Goal: Task Accomplishment & Management: Manage account settings

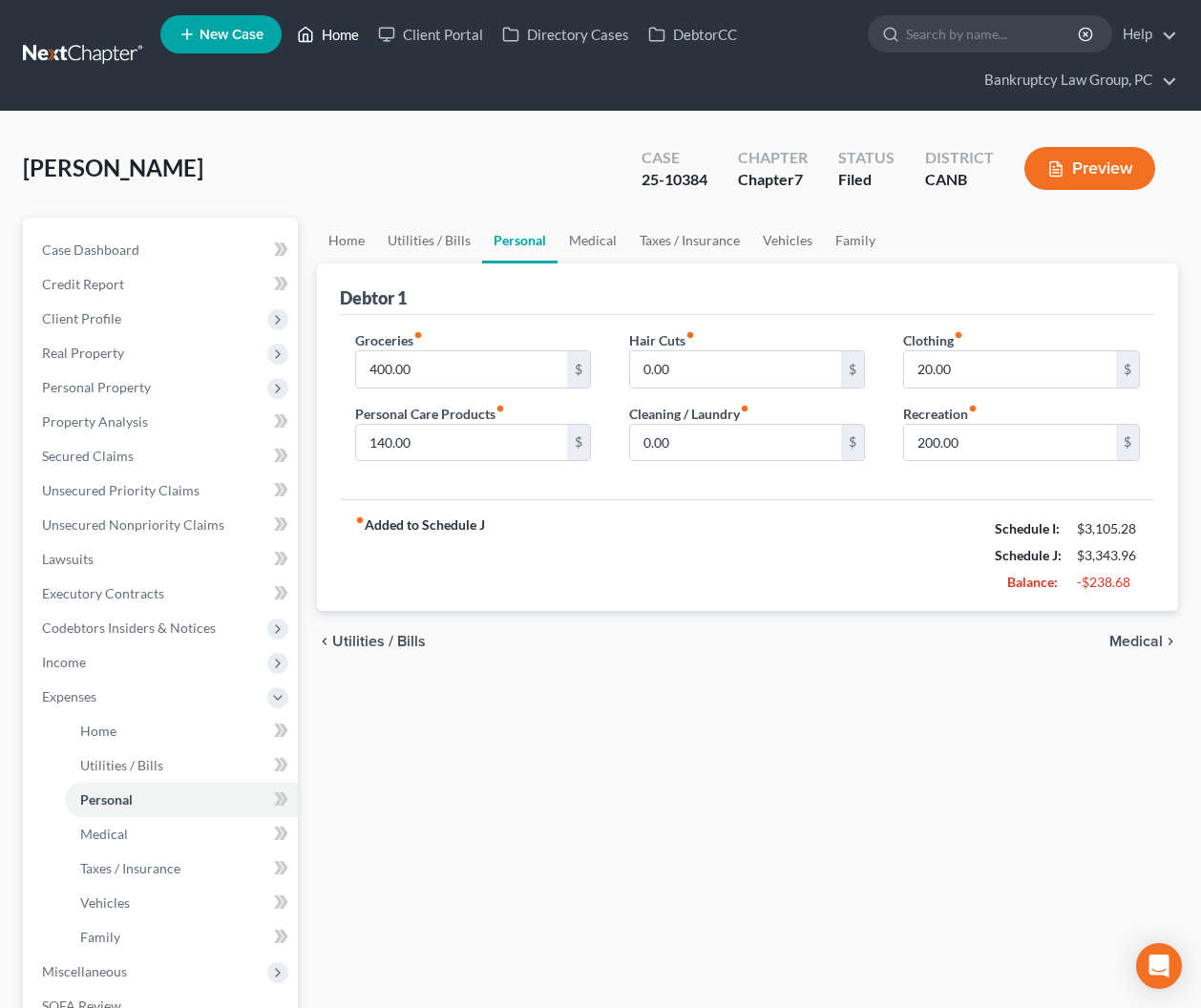
click at [350, 32] on link "Home" at bounding box center [327, 34] width 81 height 34
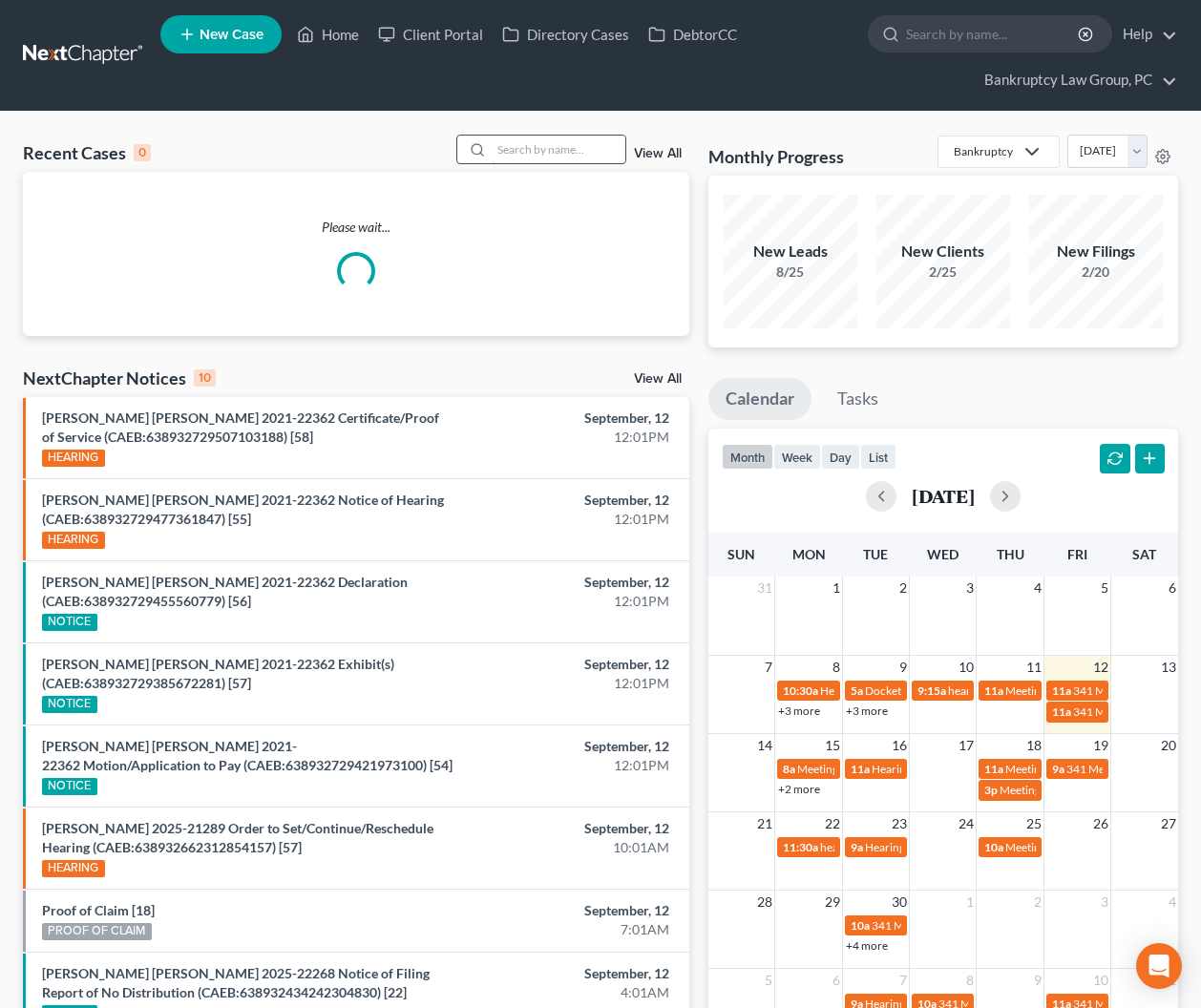
click at [567, 148] on input "search" at bounding box center [558, 149] width 134 height 27
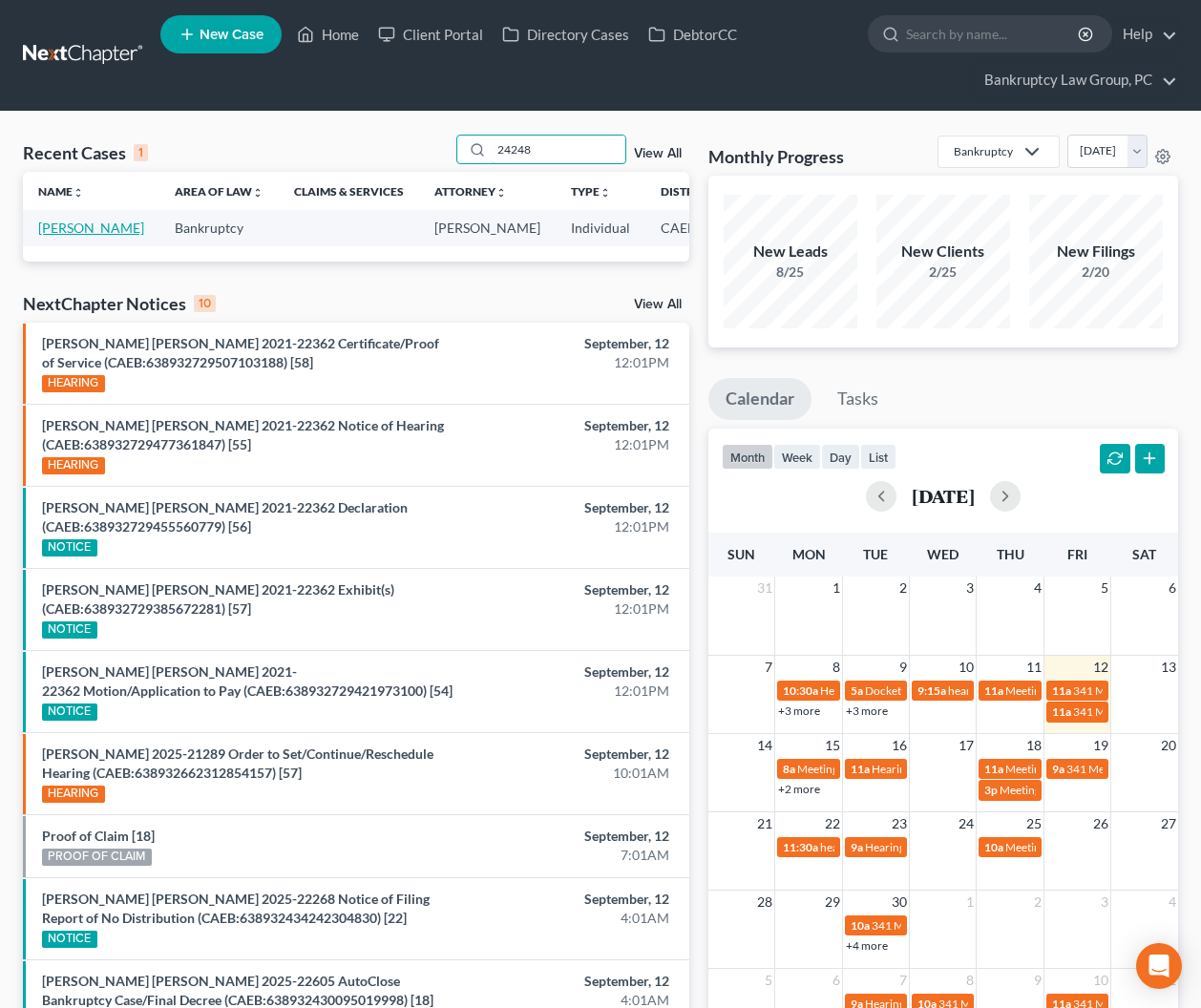
type input "24248"
click at [65, 235] on link "[PERSON_NAME]" at bounding box center [91, 228] width 106 height 17
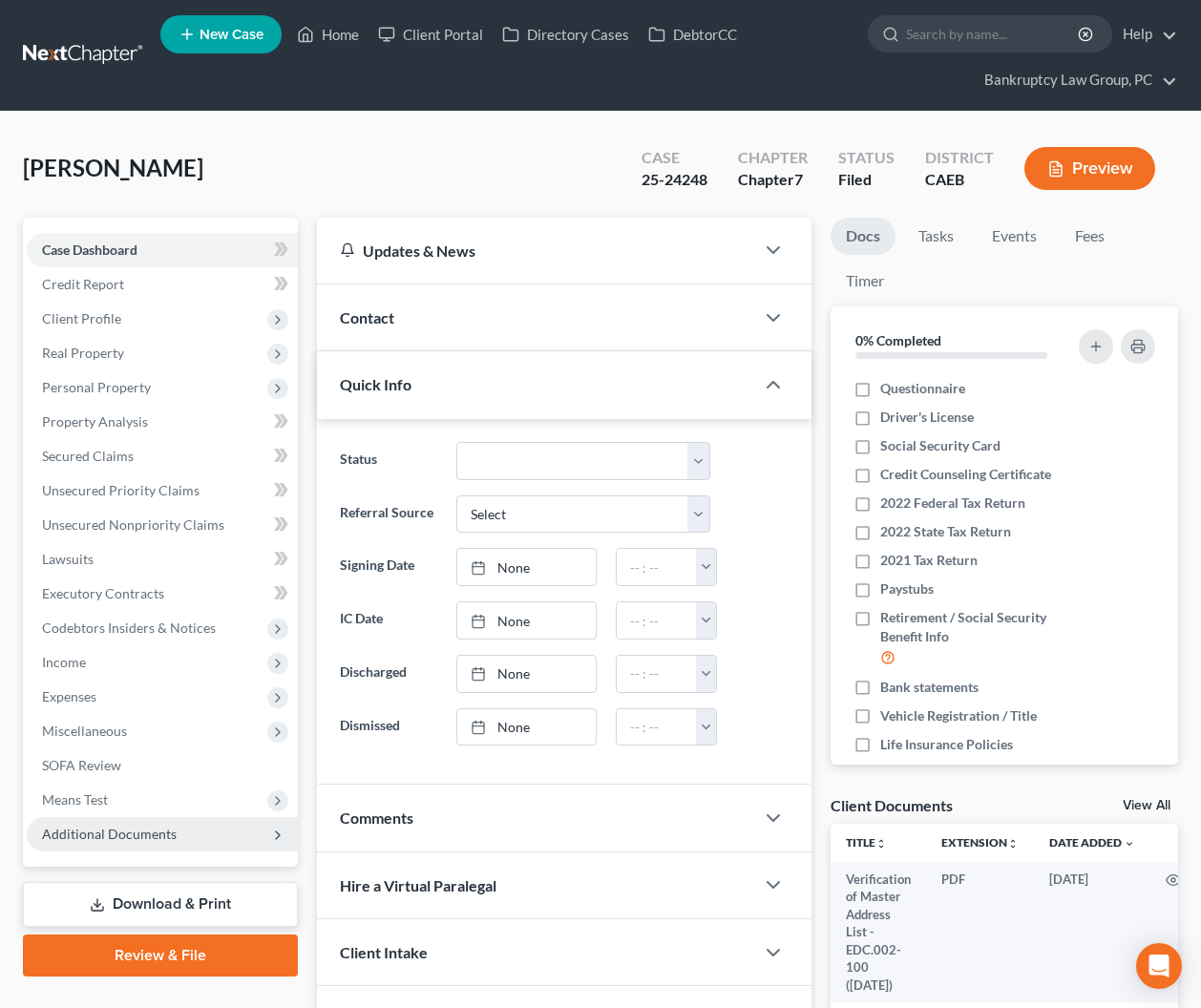
click at [88, 833] on span "Additional Documents" at bounding box center [109, 834] width 135 height 17
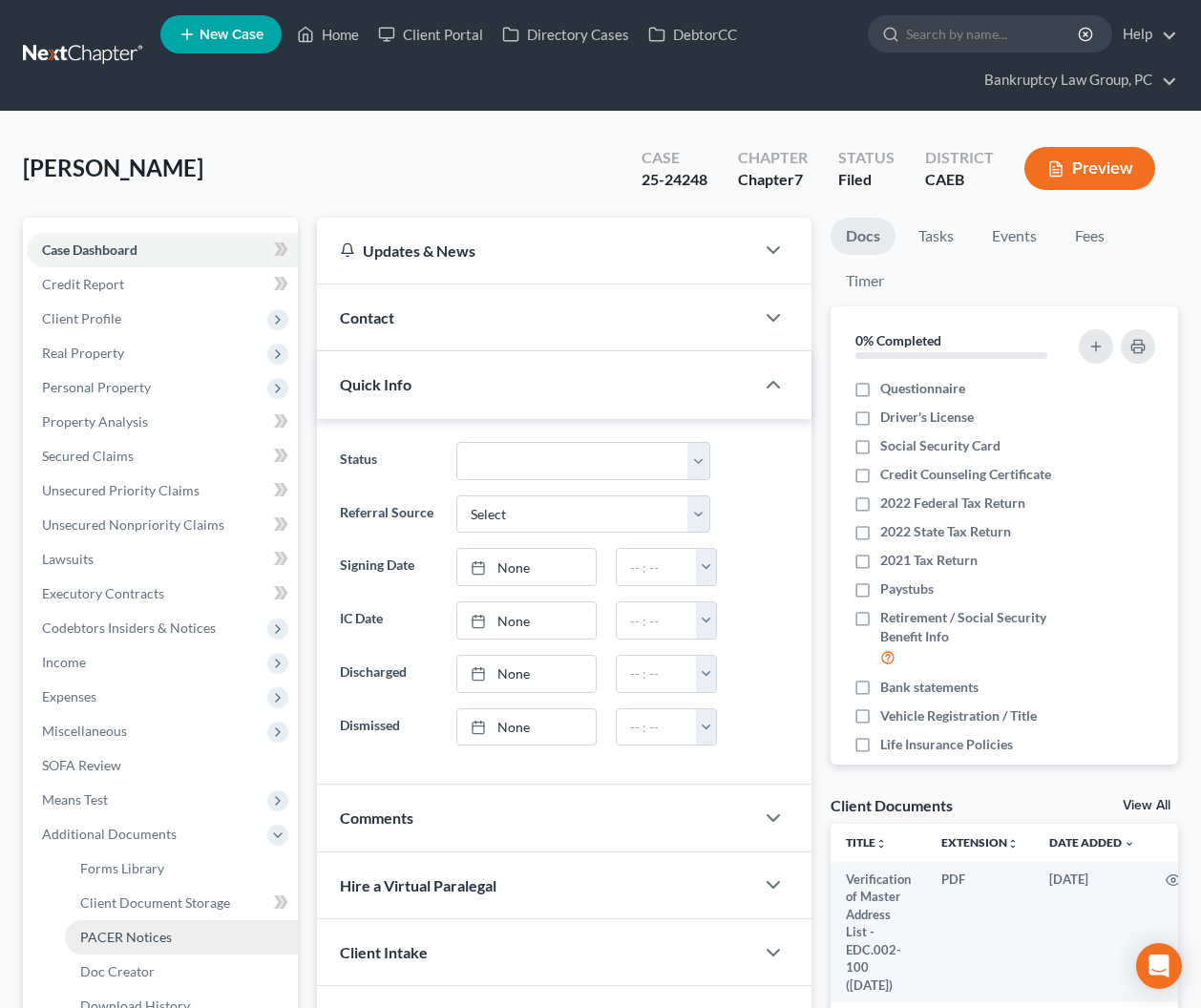
click at [116, 933] on span "PACER Notices" at bounding box center [126, 937] width 92 height 17
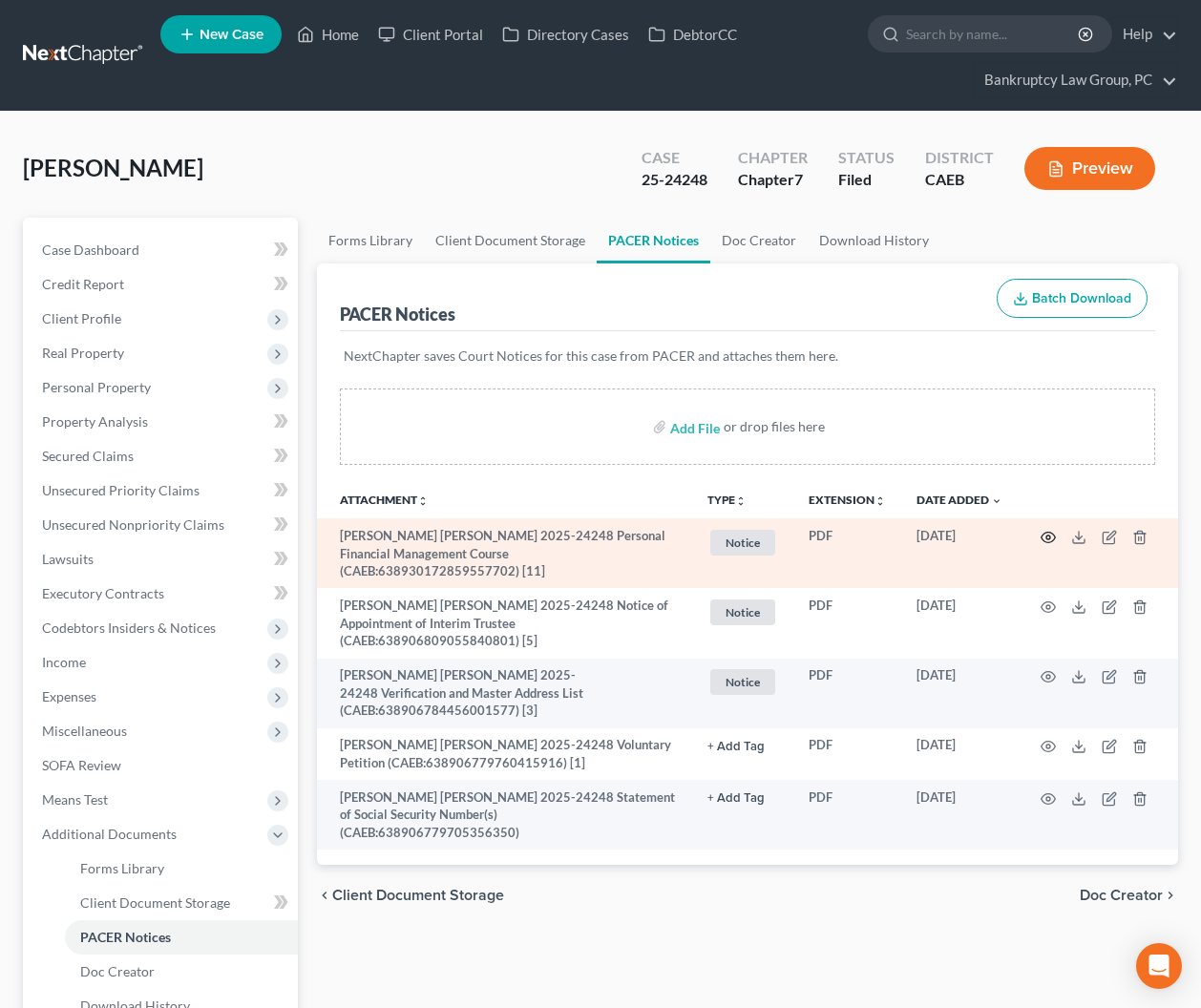
click at [1048, 535] on icon "button" at bounding box center [1049, 538] width 16 height 16
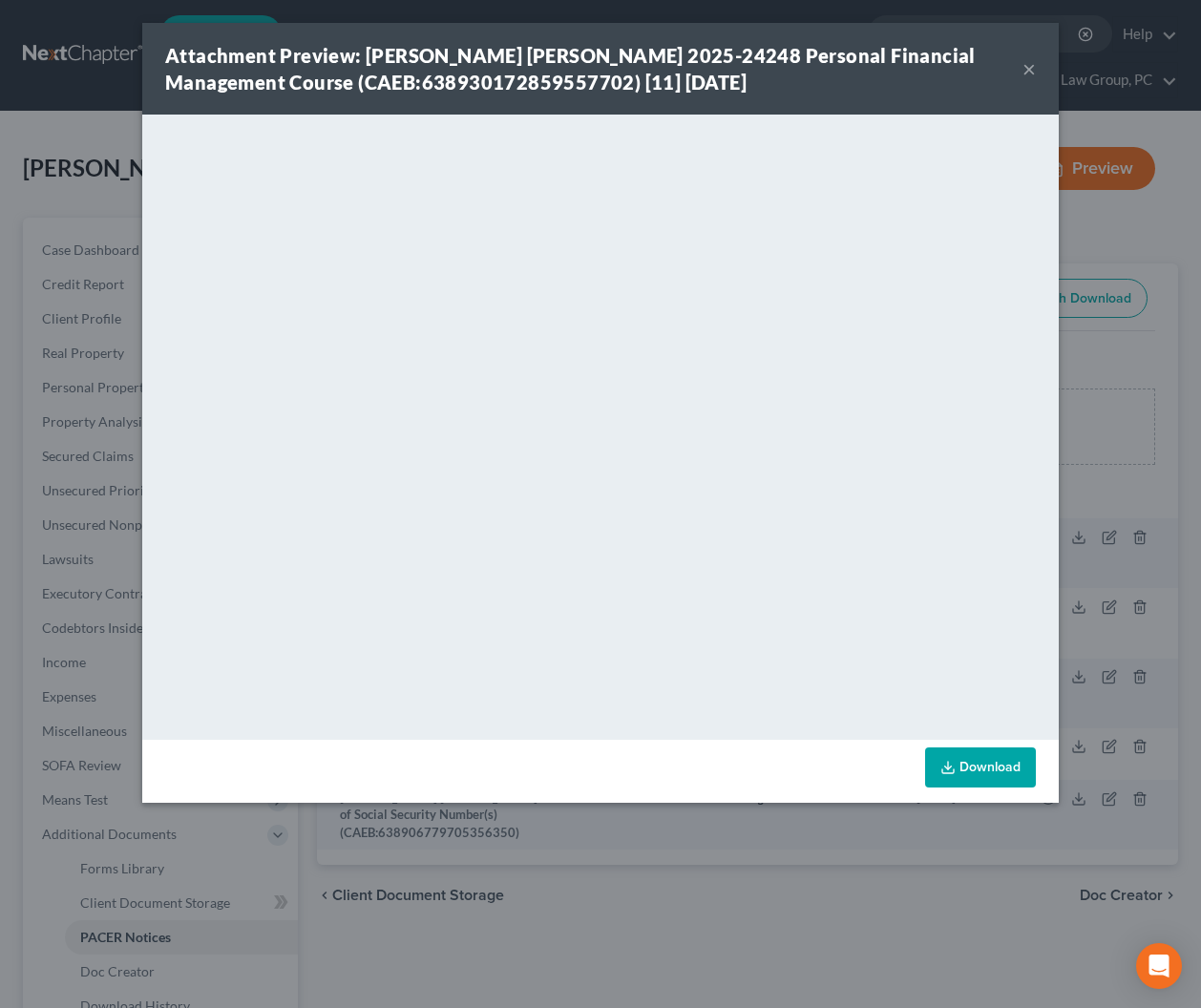
click at [1025, 68] on button "×" at bounding box center [1029, 68] width 14 height 22
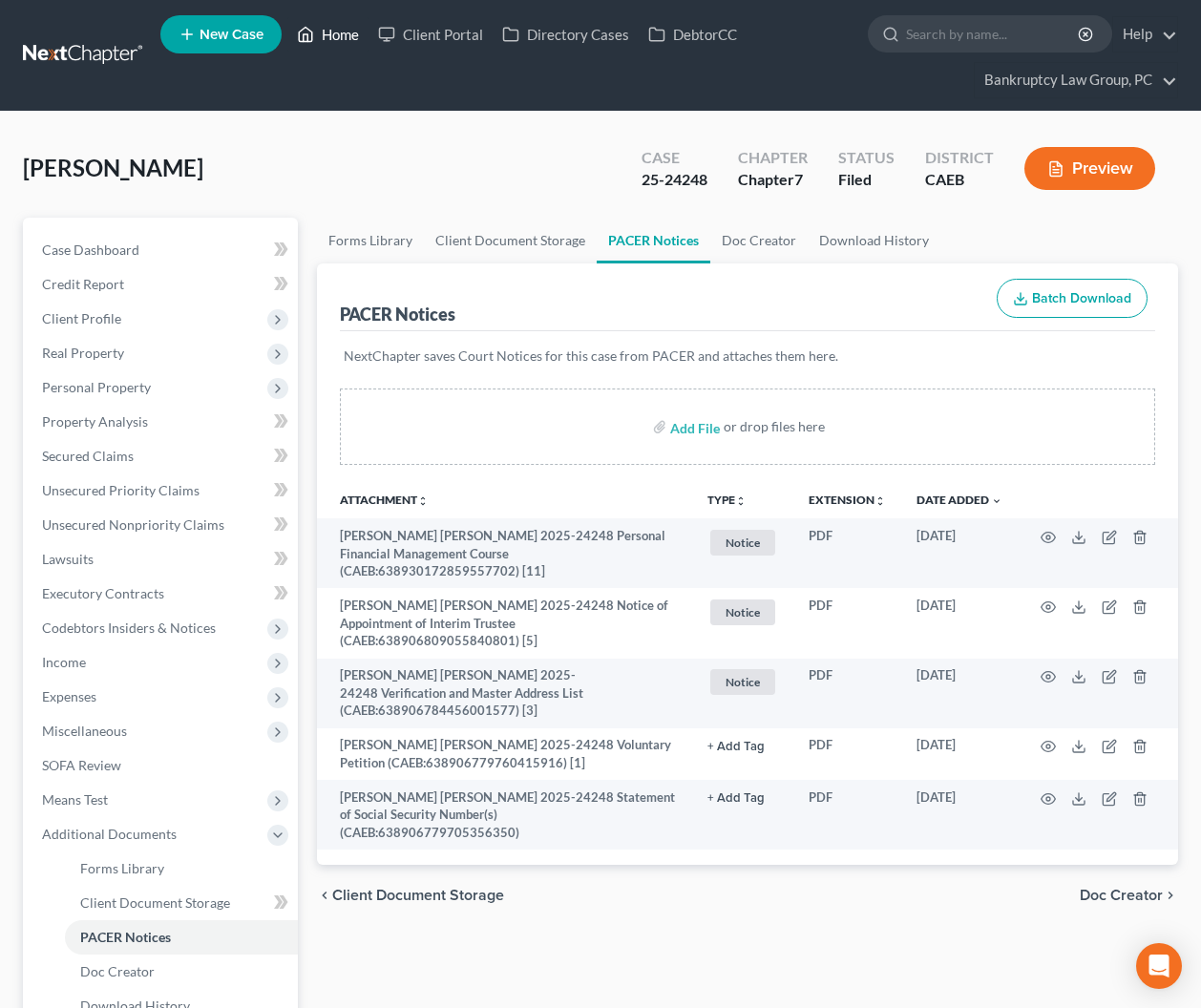
click at [337, 39] on link "Home" at bounding box center [327, 34] width 81 height 34
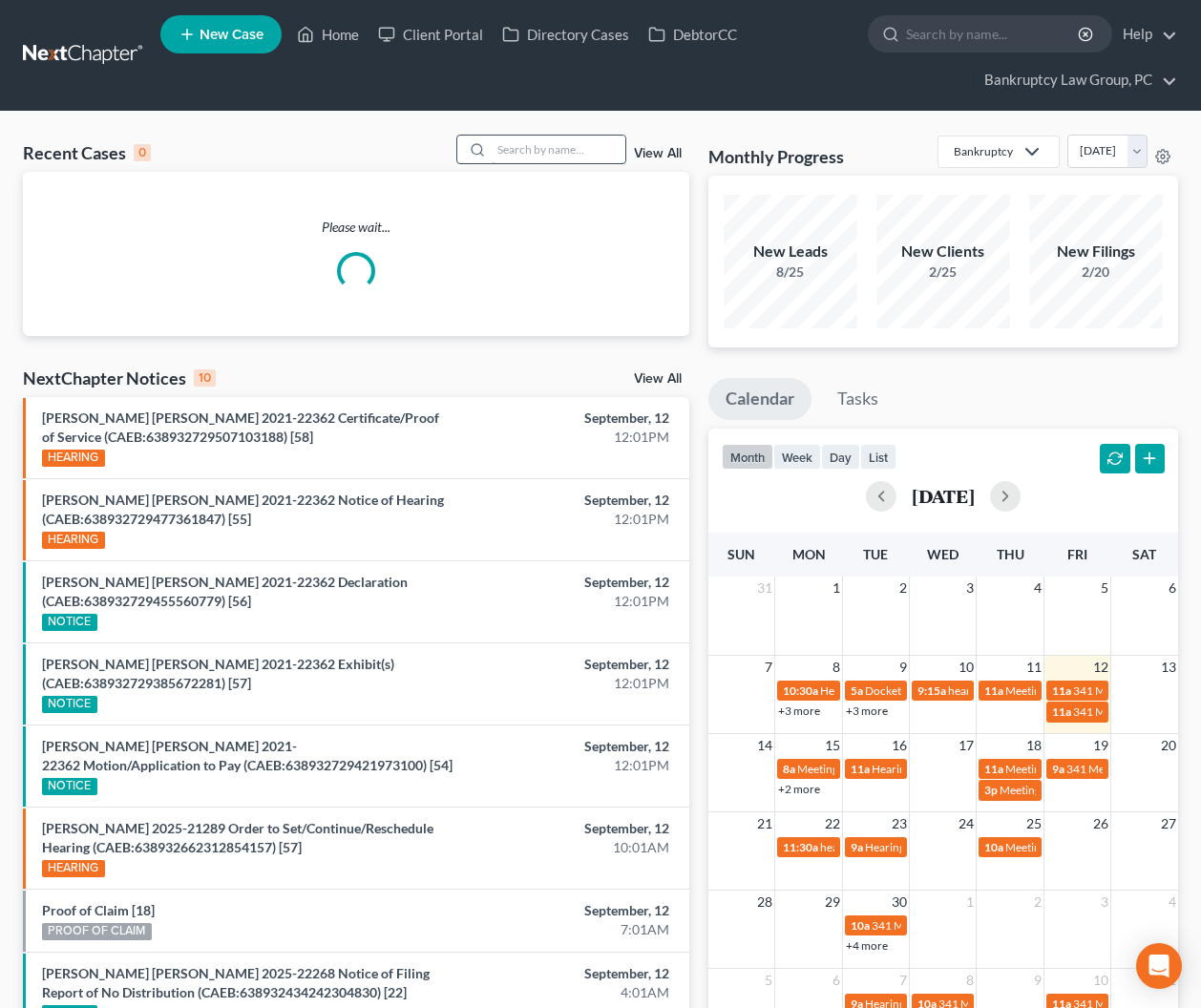
click at [588, 151] on input "search" at bounding box center [558, 149] width 134 height 27
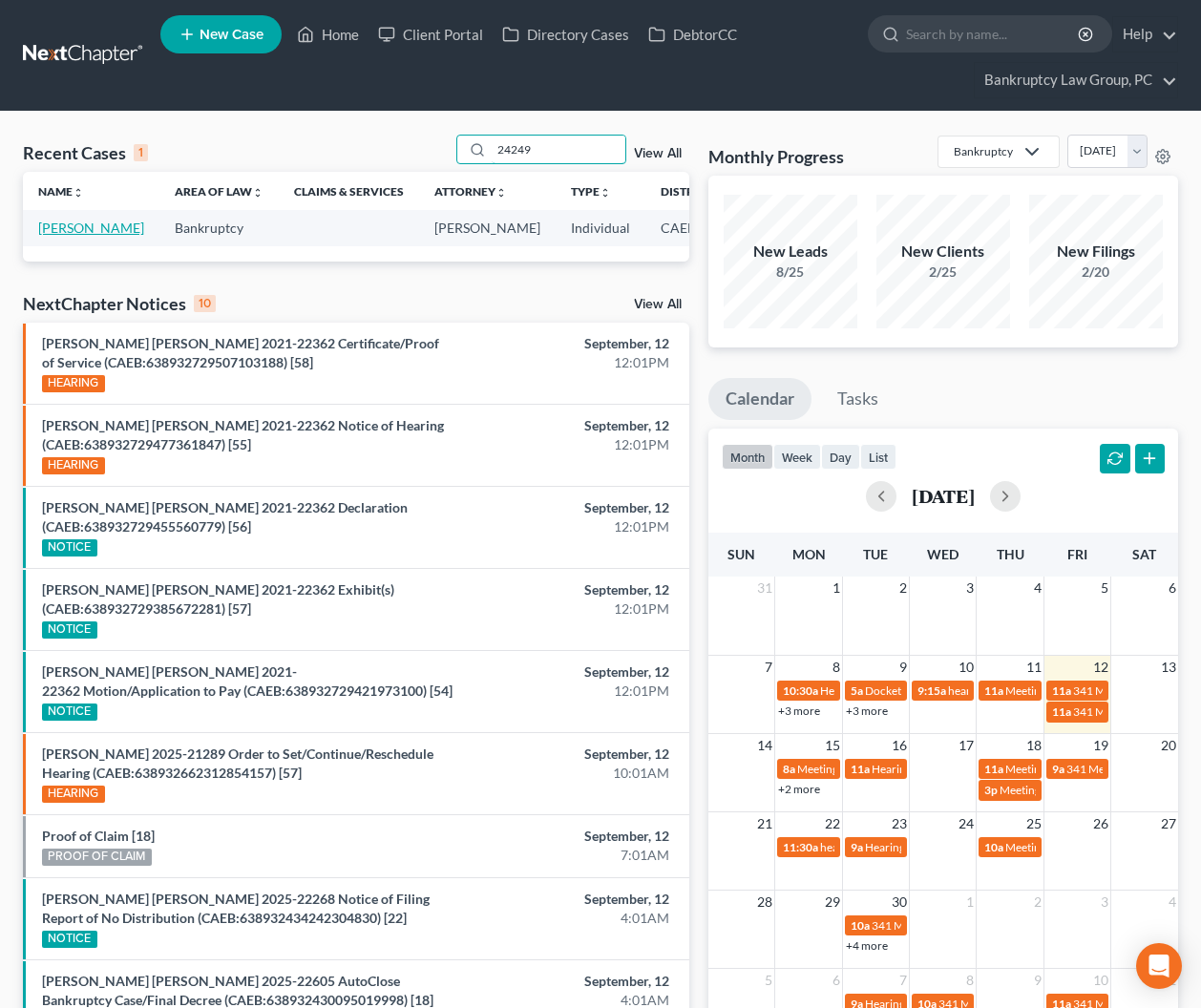
type input "24249"
click at [62, 235] on link "[PERSON_NAME]" at bounding box center [91, 228] width 106 height 17
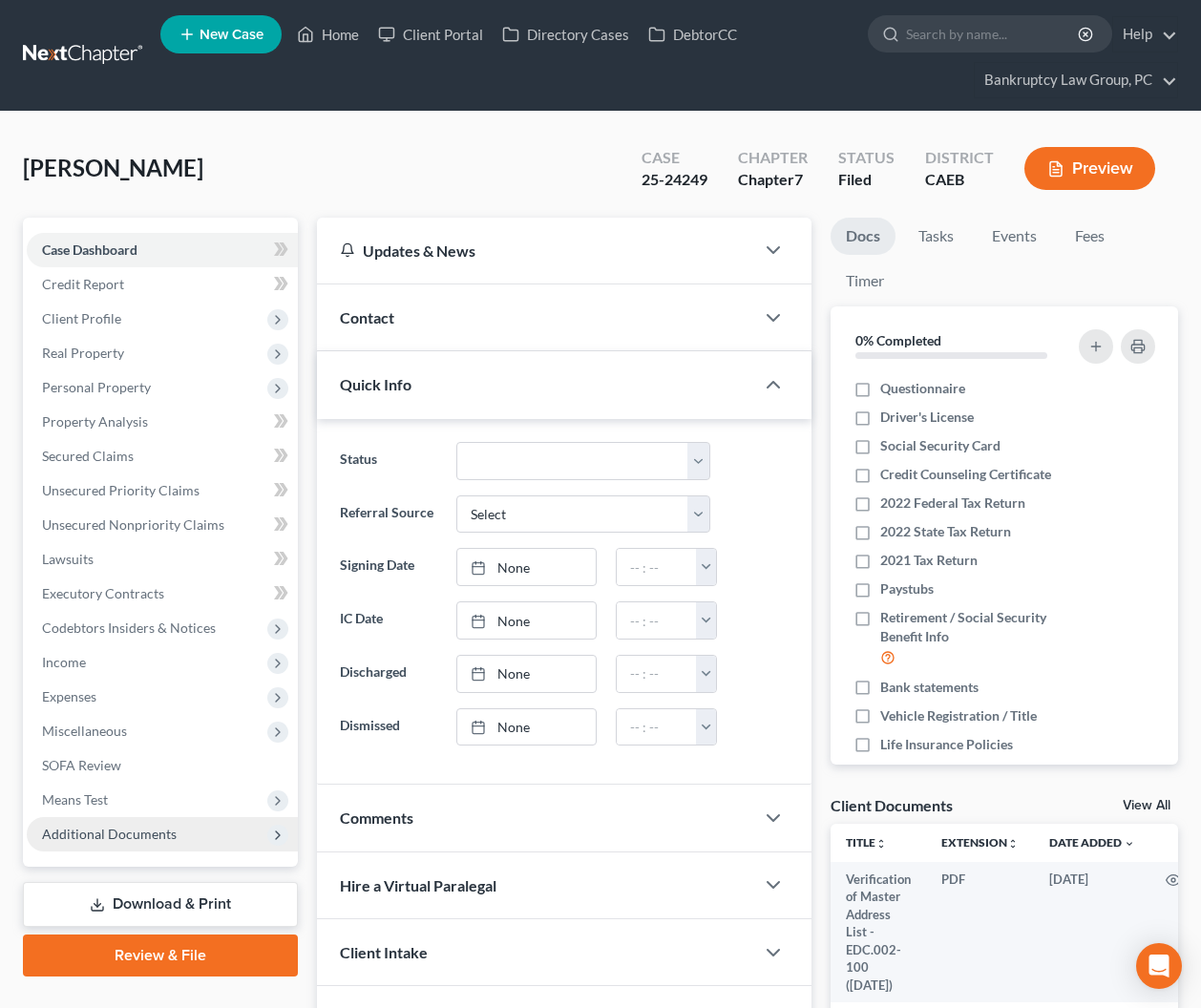
click at [136, 834] on span "Additional Documents" at bounding box center [109, 834] width 135 height 17
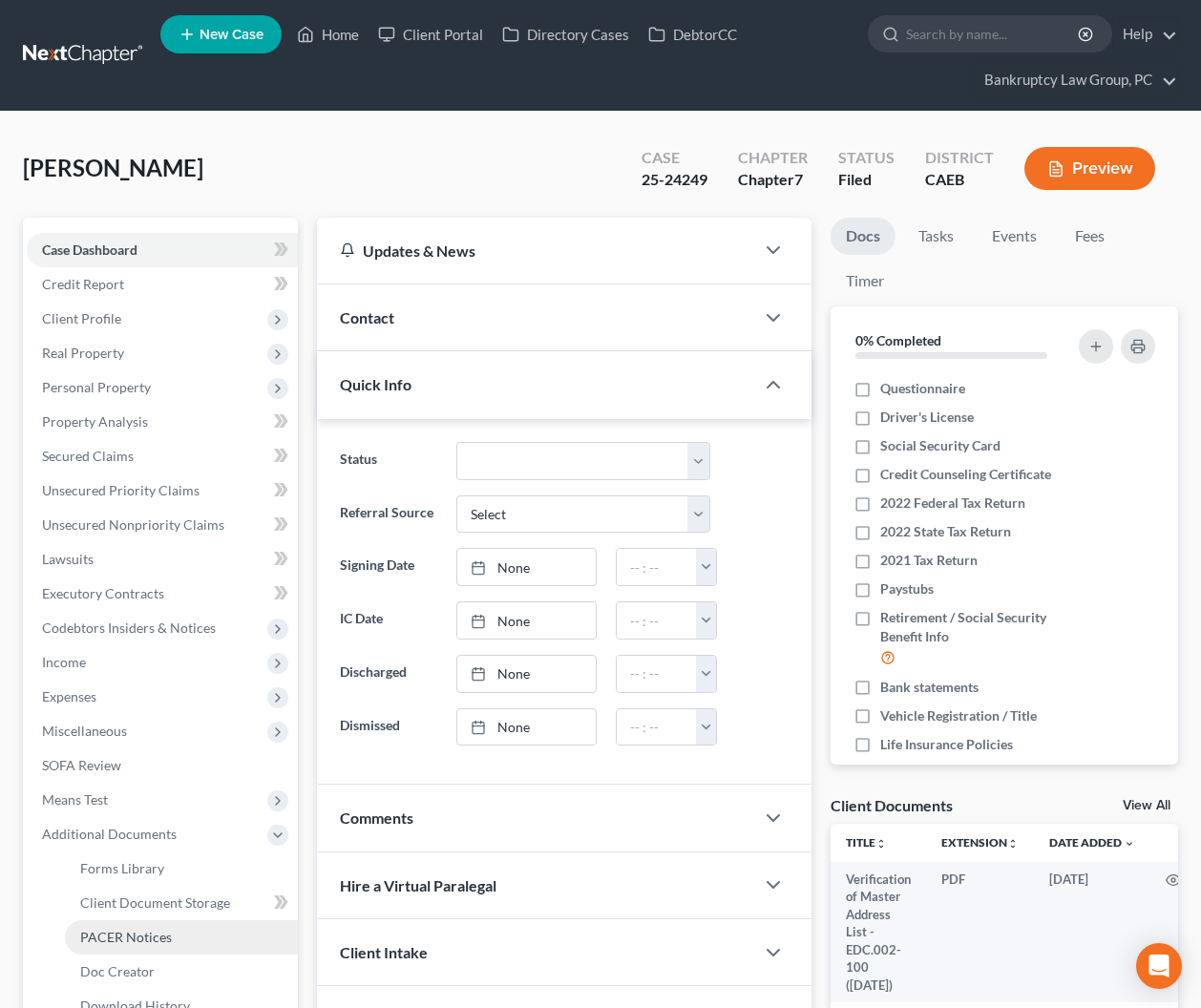
click at [131, 938] on span "PACER Notices" at bounding box center [126, 937] width 92 height 17
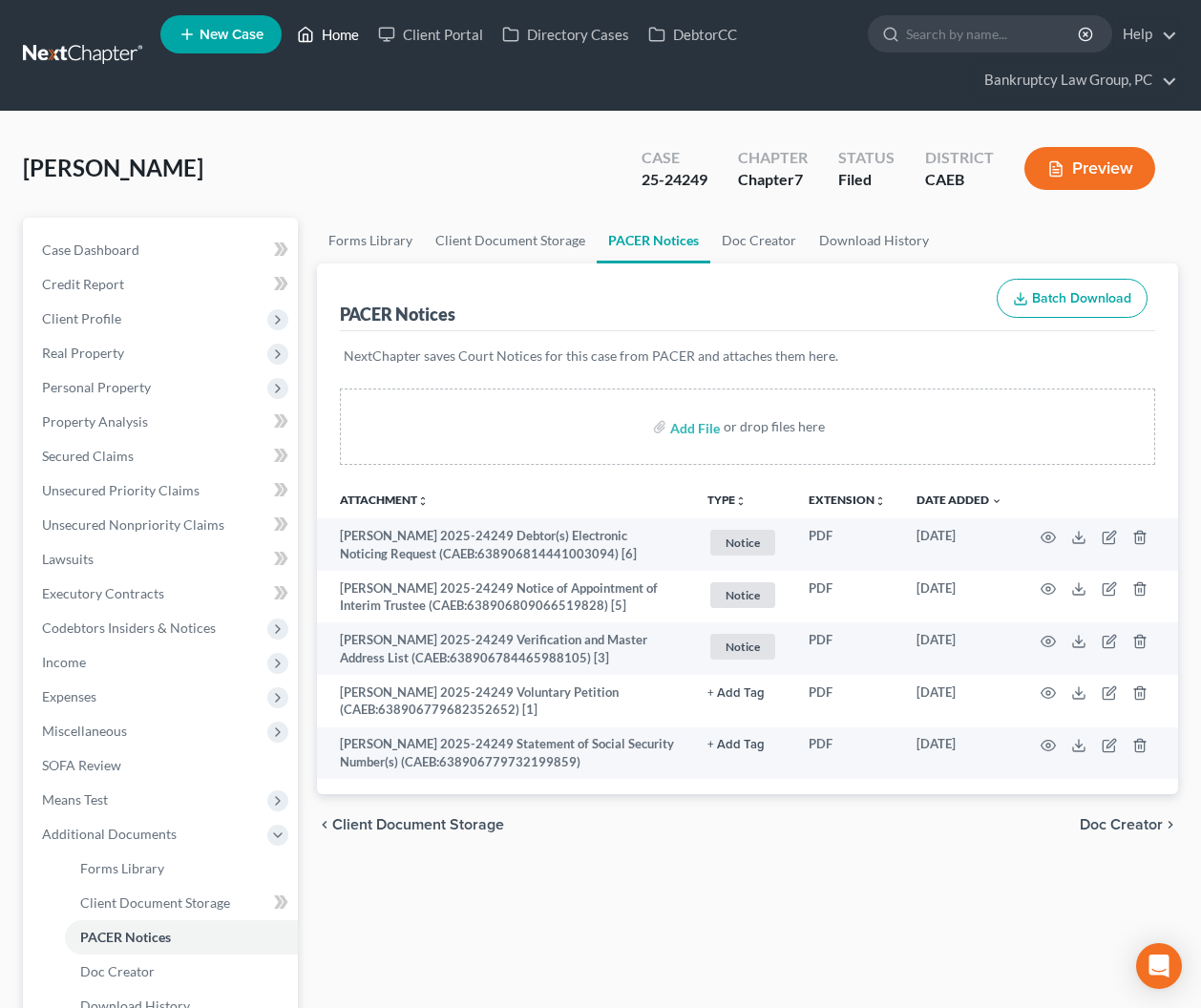
click at [338, 40] on link "Home" at bounding box center [327, 34] width 81 height 34
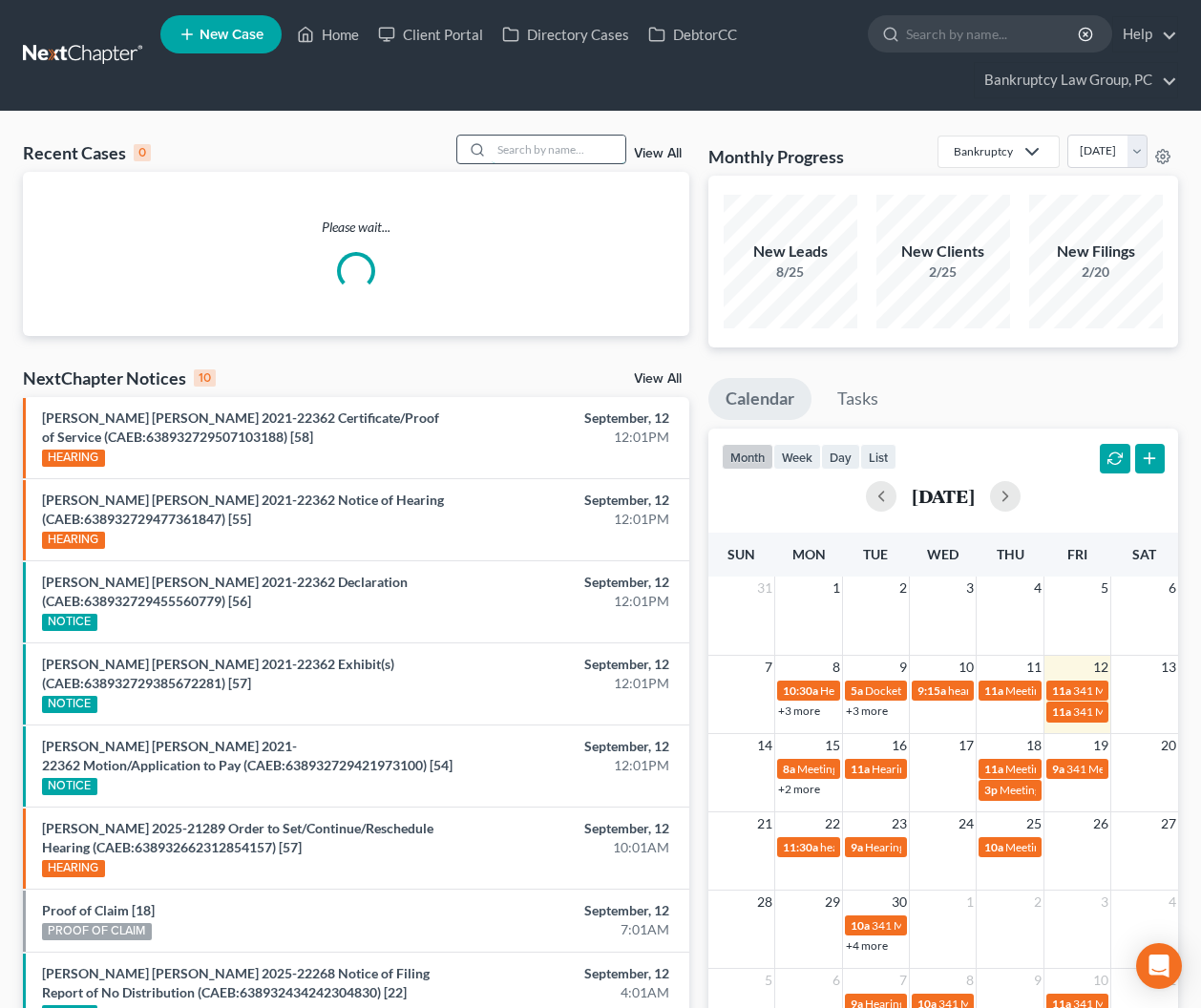
click at [565, 148] on input "search" at bounding box center [558, 149] width 134 height 27
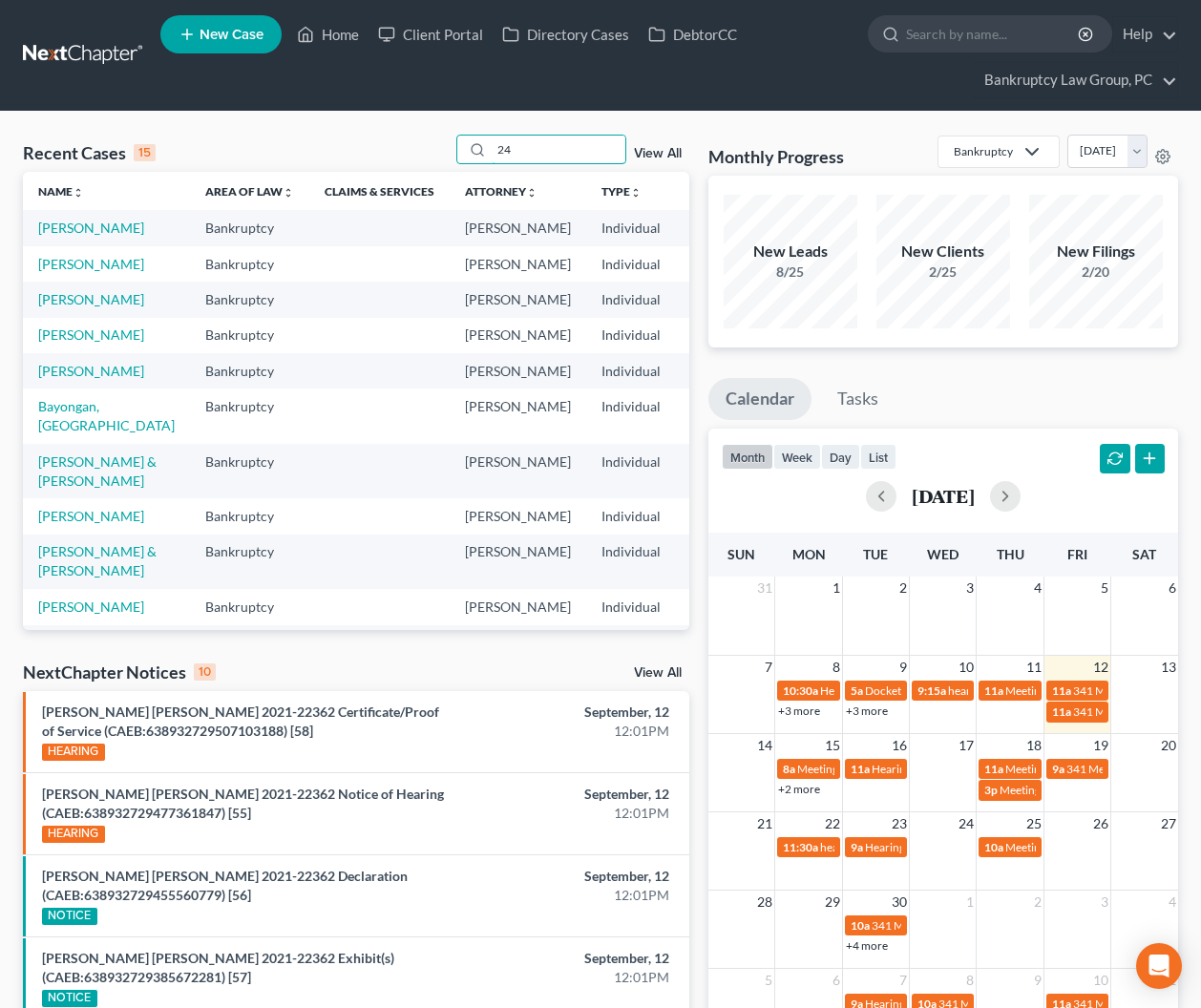
type input "24"
click at [665, 676] on link "View All" at bounding box center [657, 673] width 48 height 14
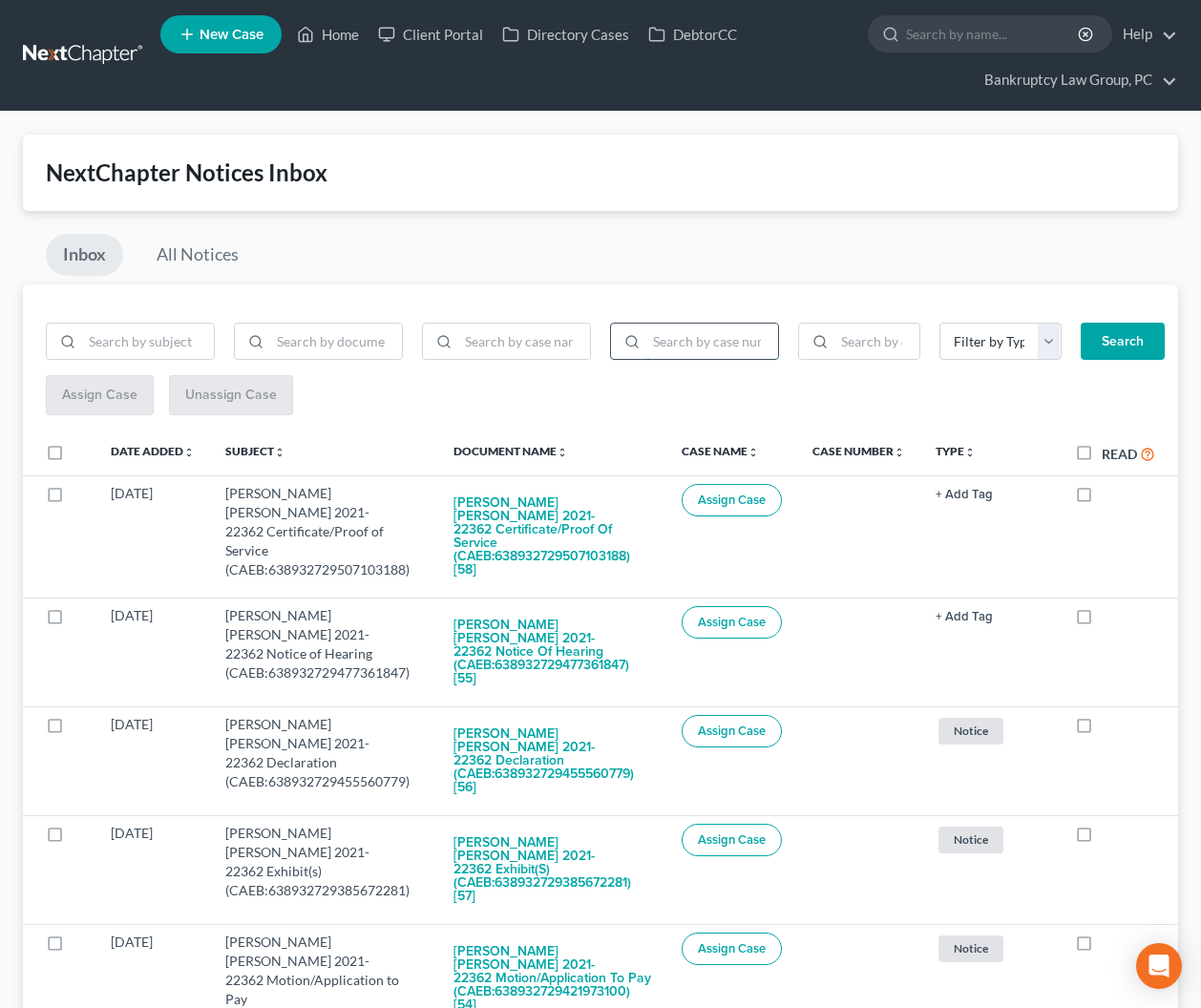
click at [698, 347] on input "search" at bounding box center [712, 341] width 132 height 36
type input "25-24249"
click at [1110, 337] on button "Search" at bounding box center [1123, 341] width 84 height 38
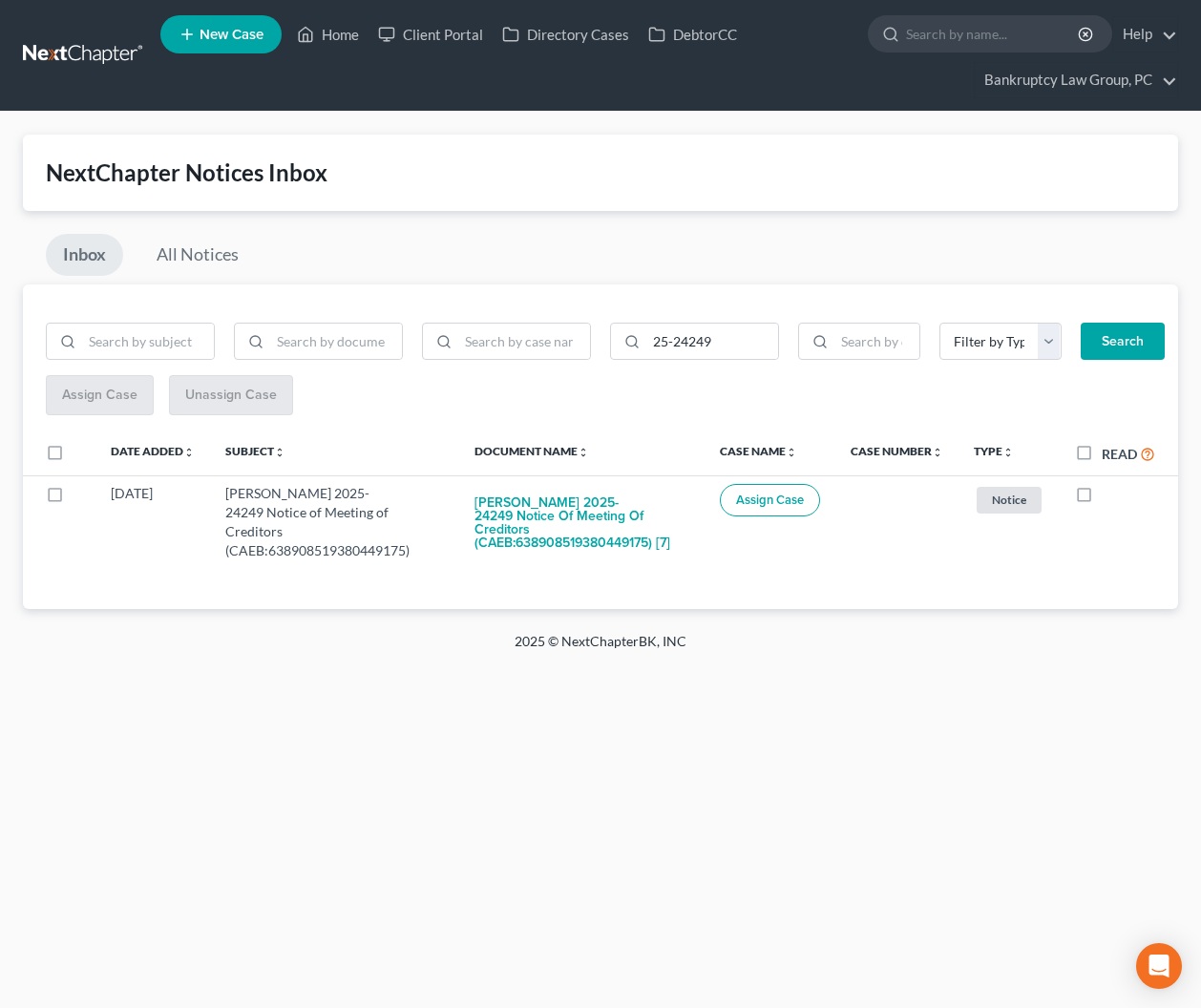
click at [72, 457] on label at bounding box center [72, 457] width 0 height 0
click at [80, 450] on input "checkbox" at bounding box center [86, 449] width 13 height 13
checkbox input "true"
click at [107, 401] on span "Assign Case" at bounding box center [99, 395] width 75 height 17
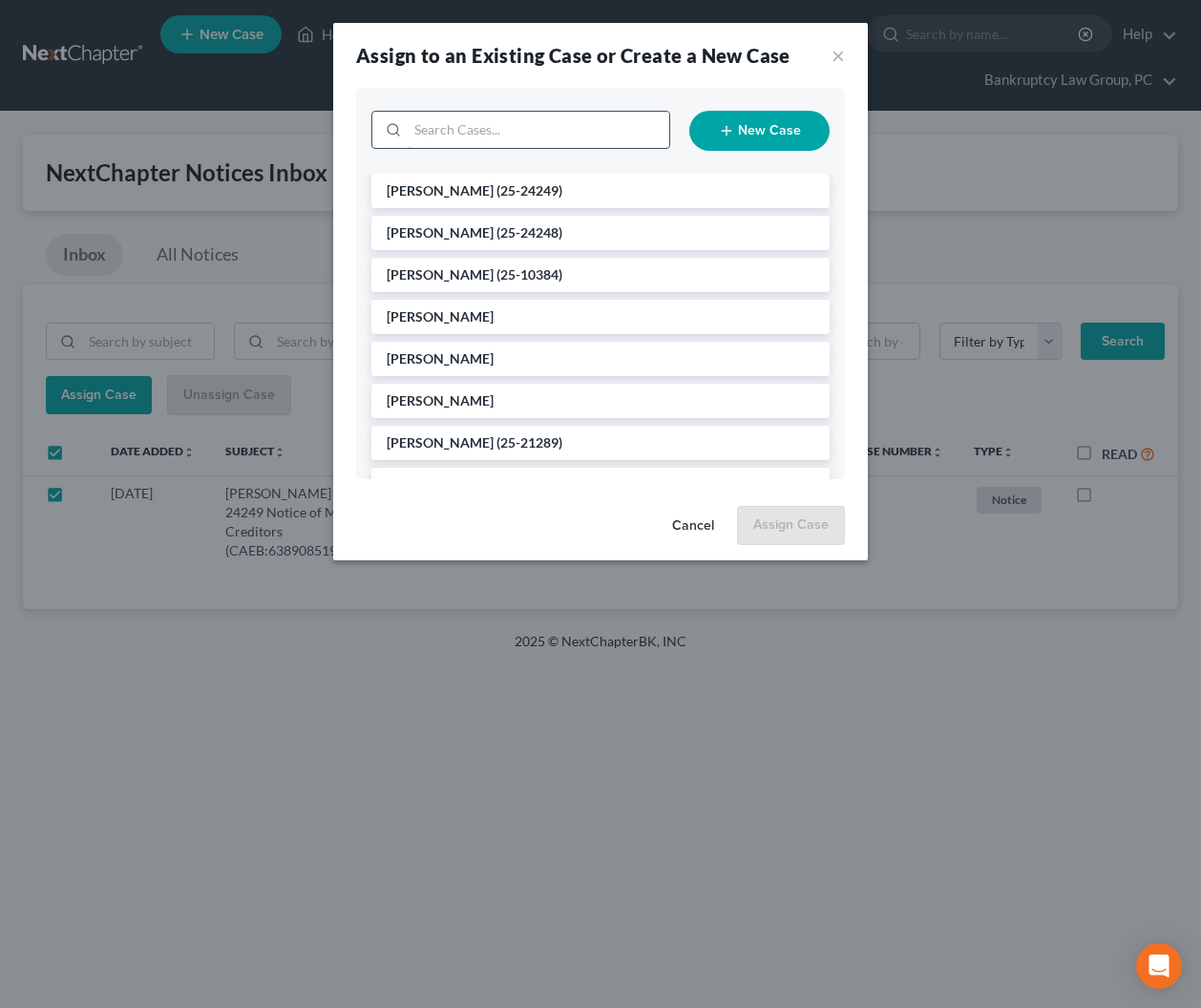
click at [547, 134] on input "search" at bounding box center [538, 129] width 262 height 36
type input "24249"
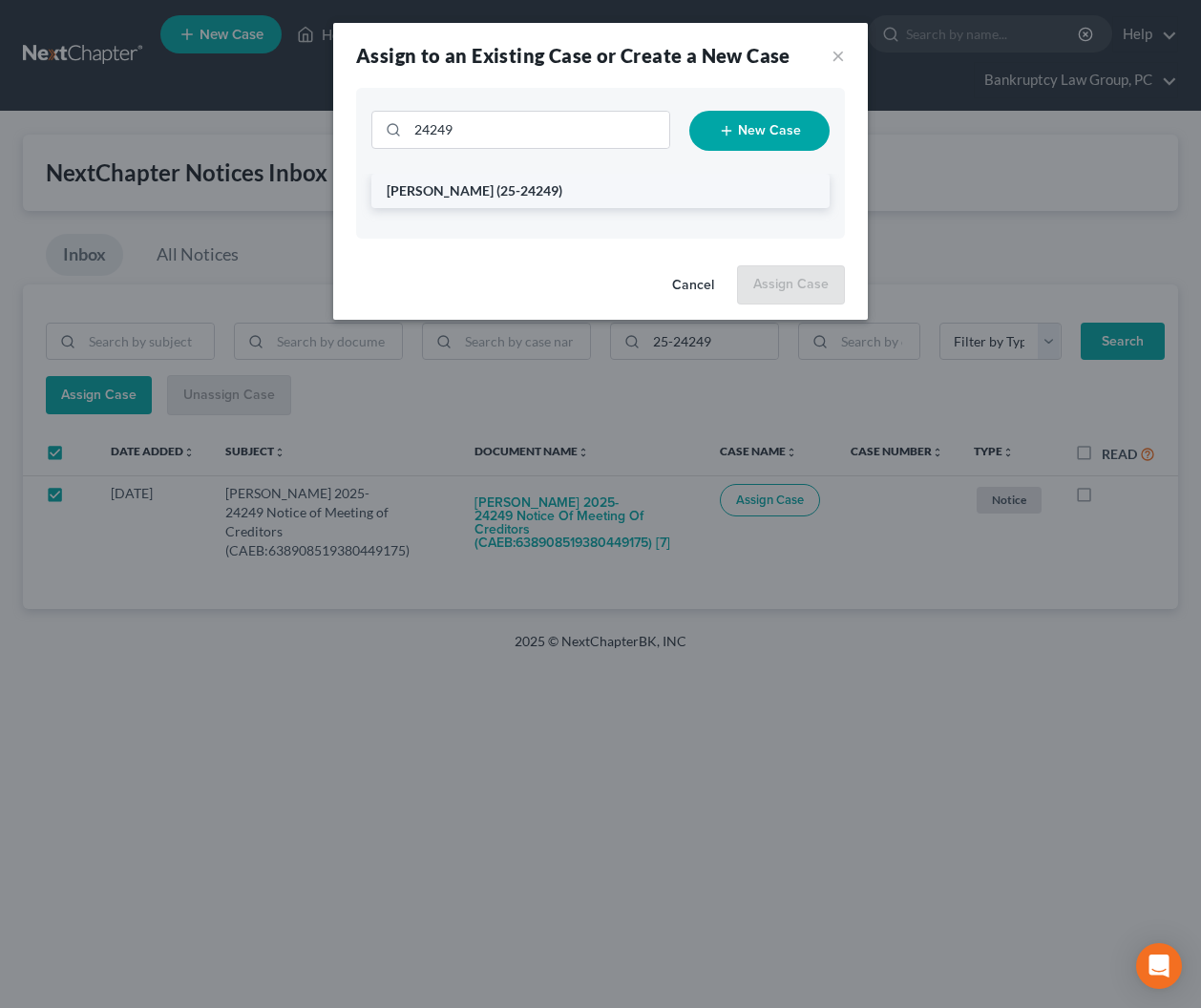
drag, startPoint x: 446, startPoint y: 192, endPoint x: 466, endPoint y: 188, distance: 20.4
click at [446, 192] on span "[PERSON_NAME]" at bounding box center [439, 190] width 106 height 17
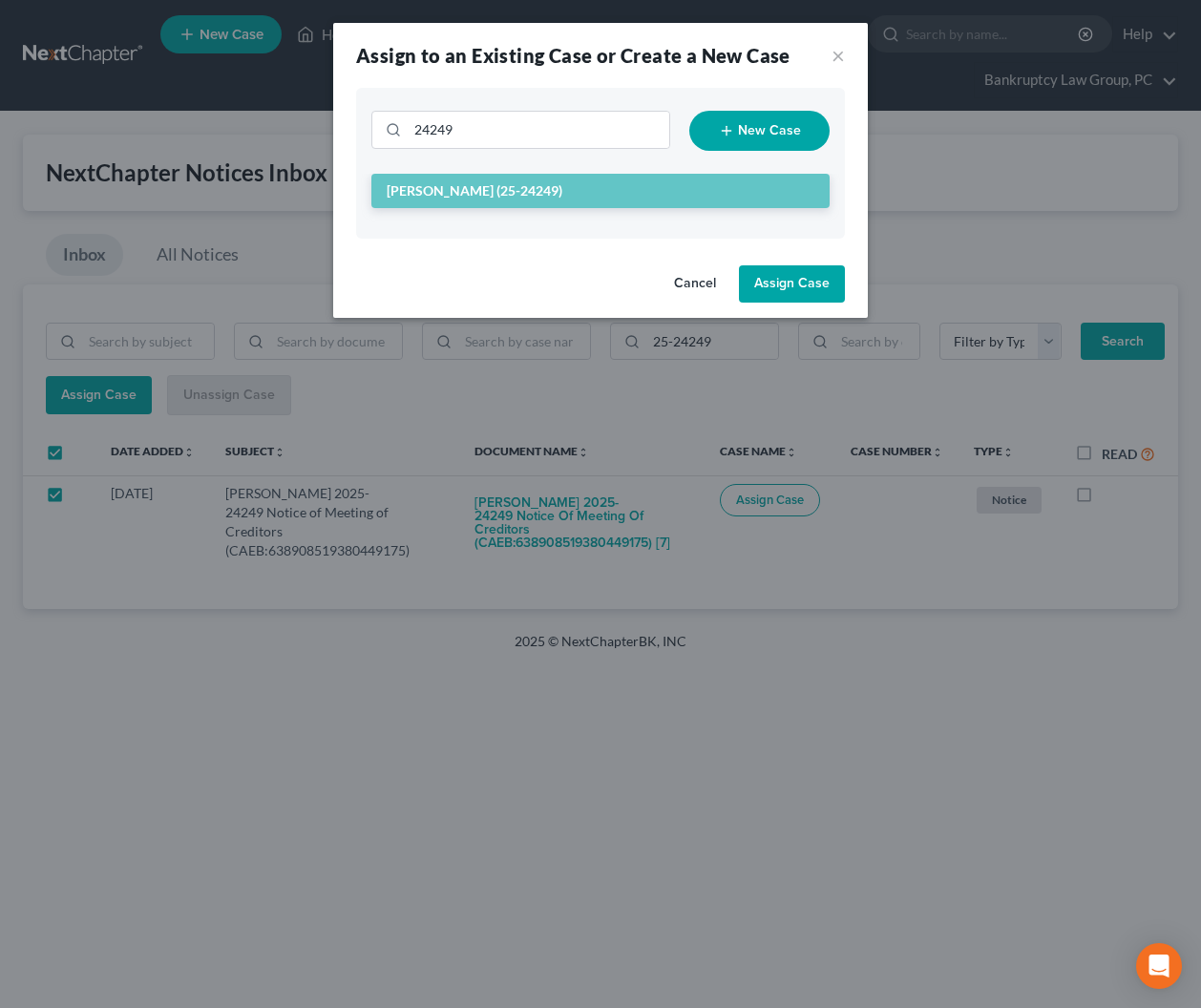
click at [788, 282] on button "Assign Case" at bounding box center [792, 284] width 106 height 38
checkbox input "false"
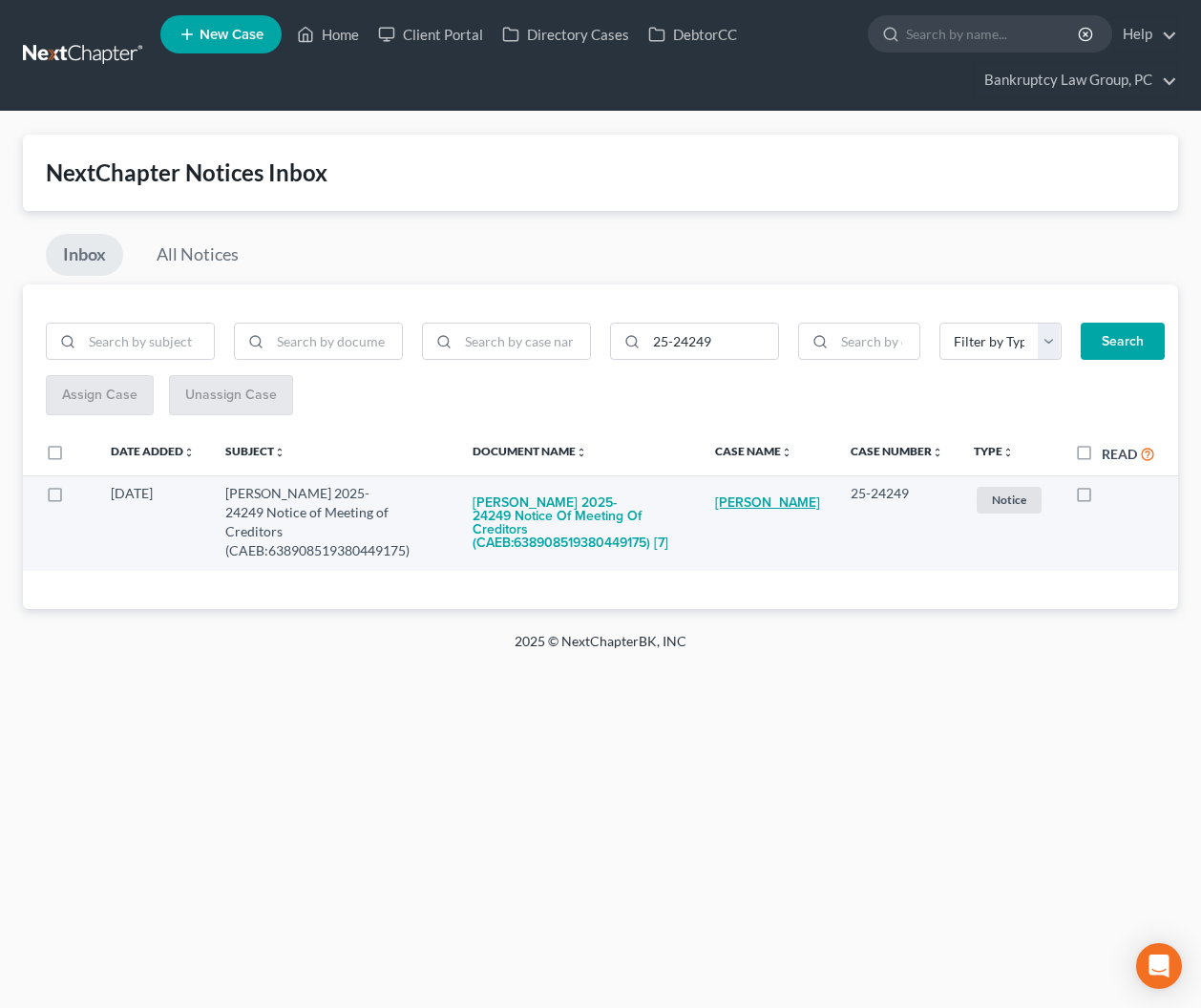
click at [760, 510] on link "[PERSON_NAME]" at bounding box center [767, 503] width 105 height 38
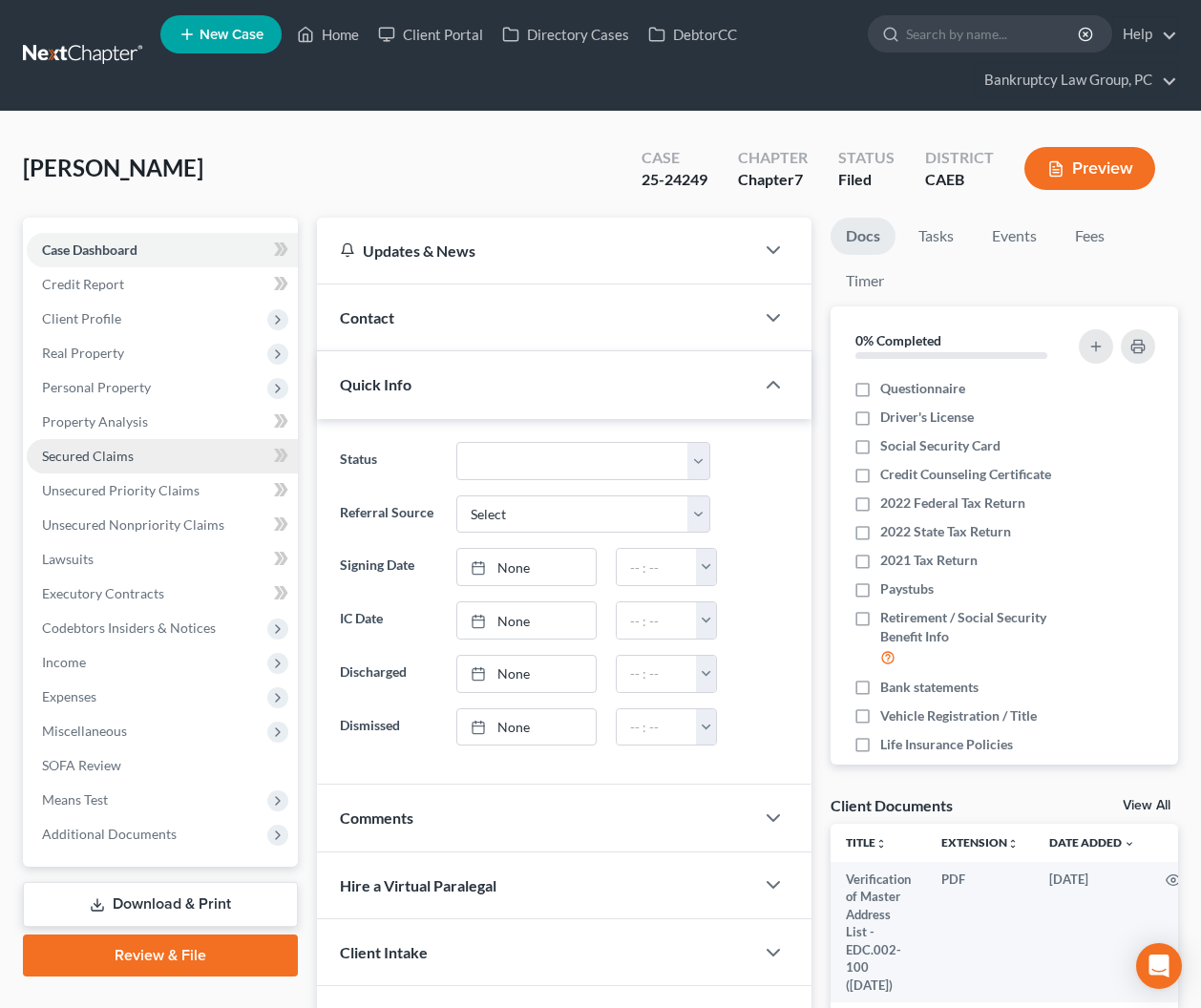
drag, startPoint x: 106, startPoint y: 456, endPoint x: 103, endPoint y: 469, distance: 13.3
click at [106, 456] on span "Secured Claims" at bounding box center [88, 455] width 92 height 17
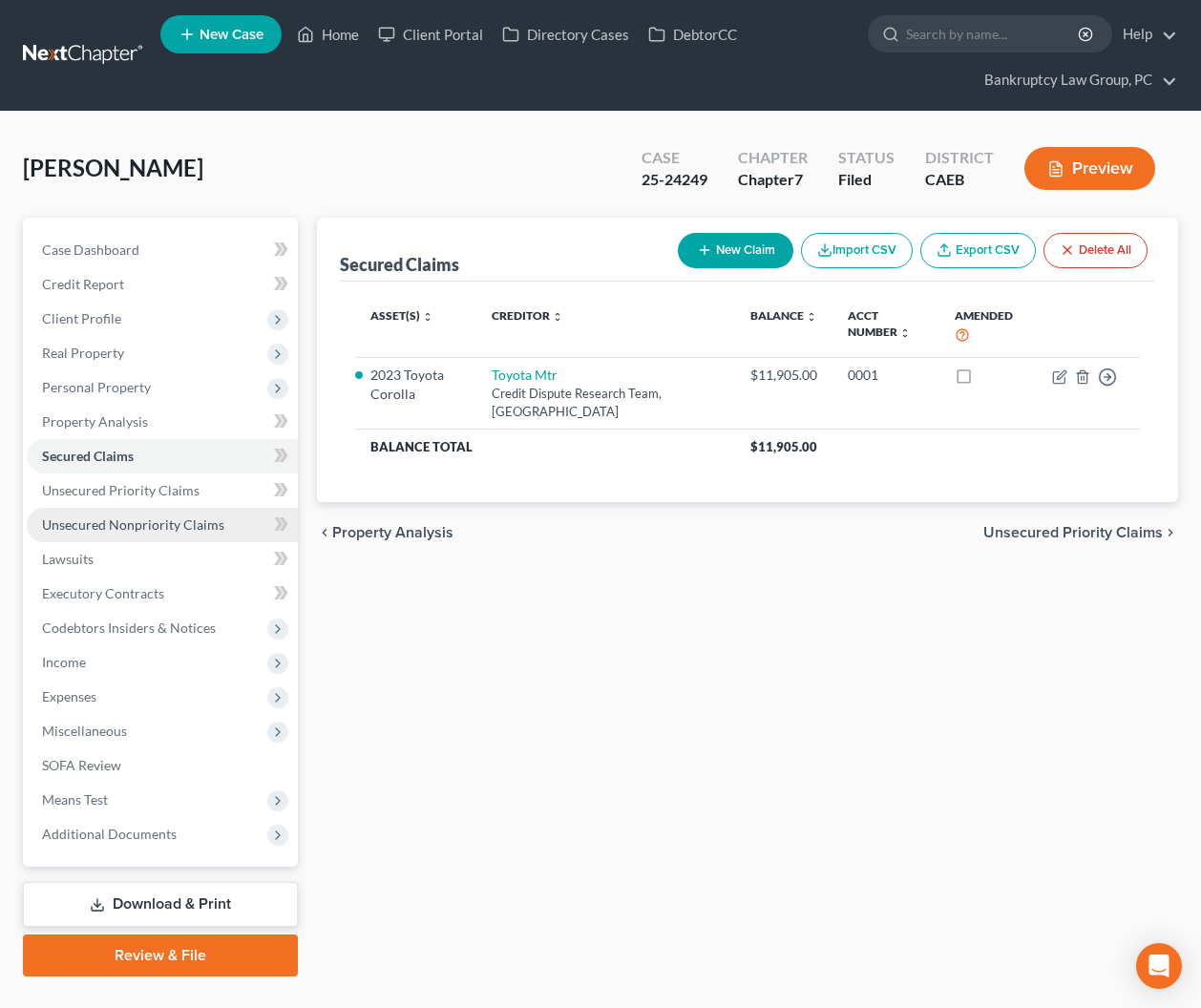
click at [102, 520] on span "Unsecured Nonpriority Claims" at bounding box center [133, 525] width 183 height 17
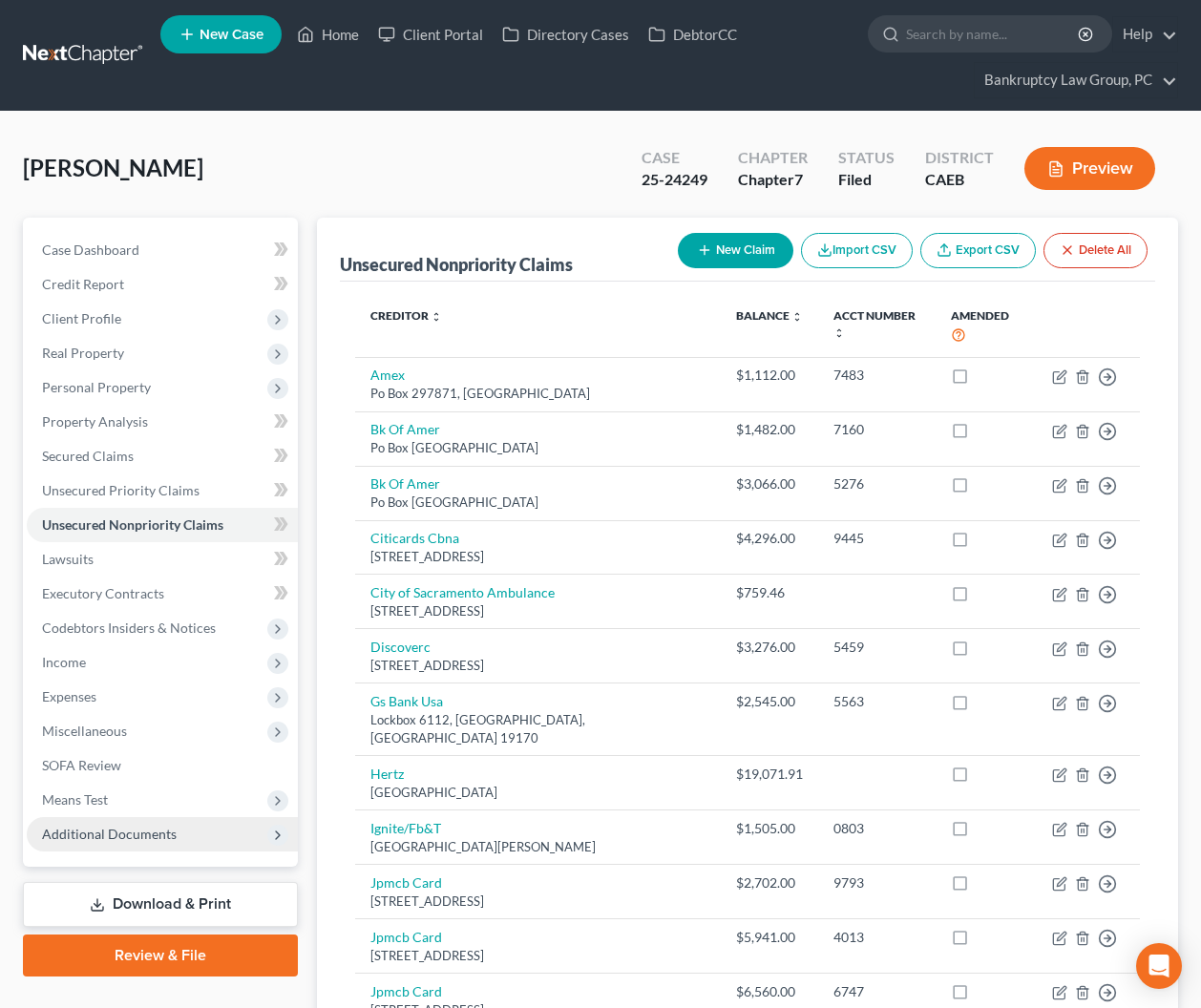
click at [148, 835] on span "Additional Documents" at bounding box center [109, 834] width 135 height 17
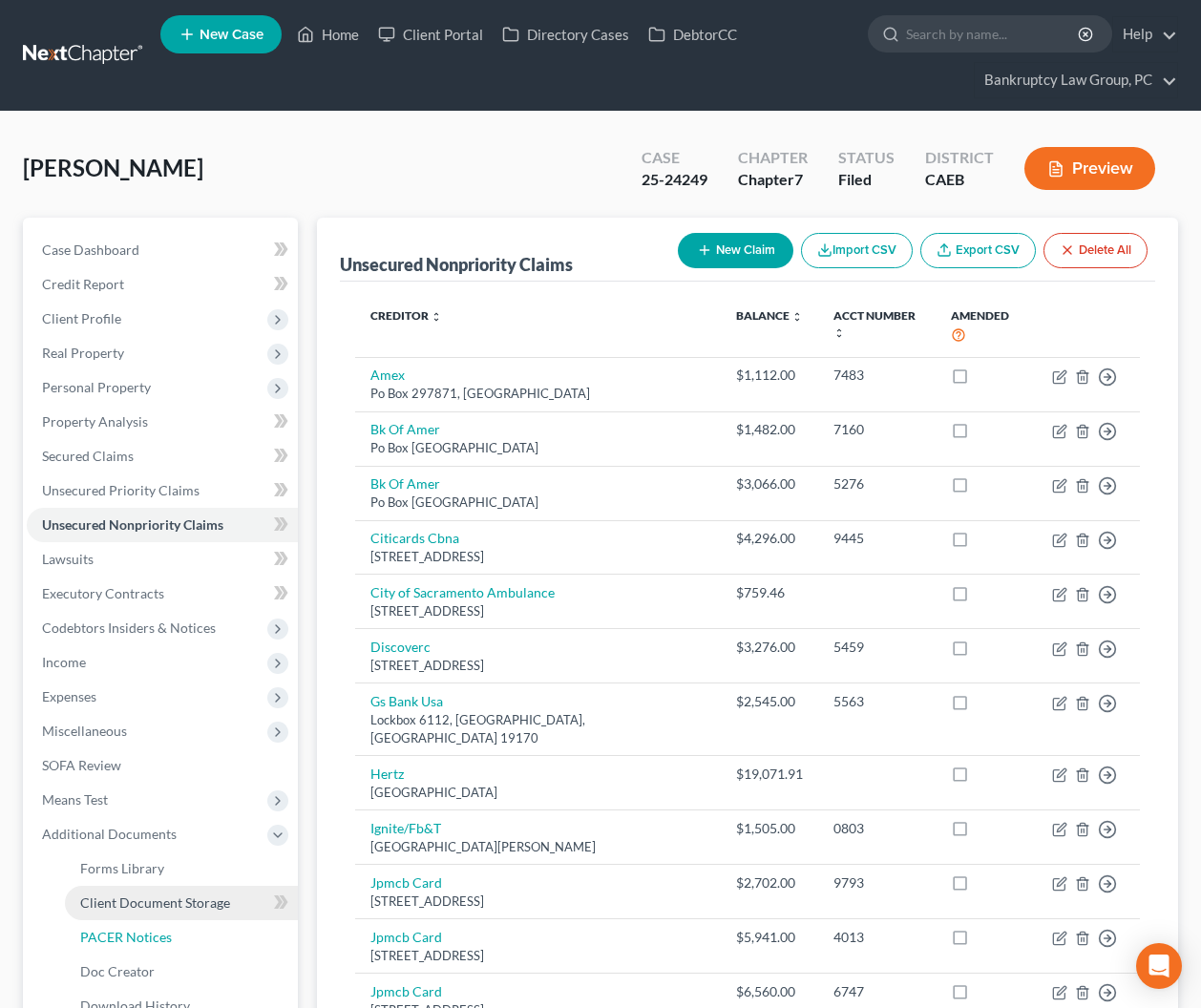
drag, startPoint x: 134, startPoint y: 933, endPoint x: 204, endPoint y: 909, distance: 74.0
click at [135, 933] on span "PACER Notices" at bounding box center [126, 937] width 92 height 17
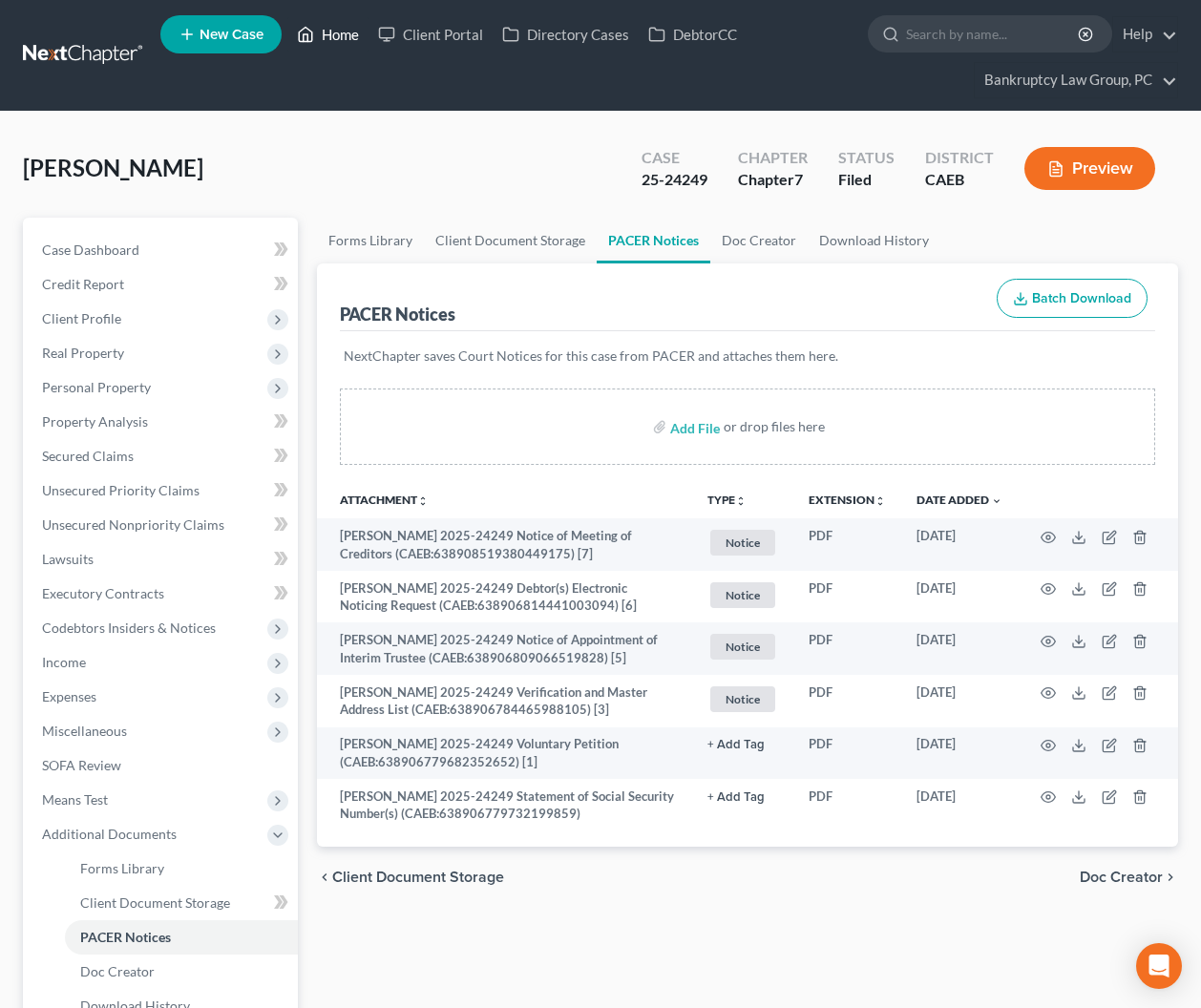
click at [343, 34] on link "Home" at bounding box center [327, 34] width 81 height 34
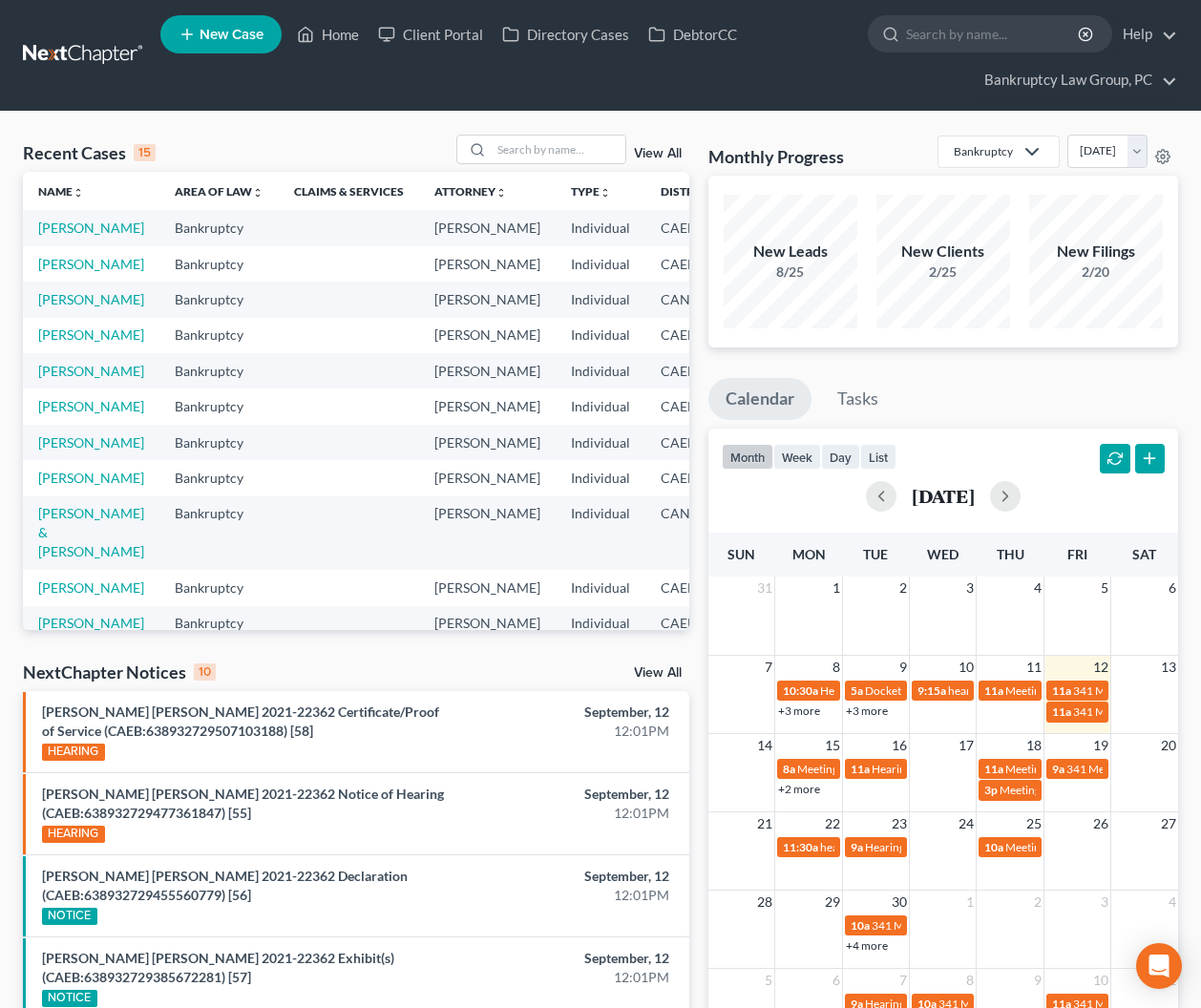
click at [646, 668] on link "View All" at bounding box center [657, 673] width 48 height 14
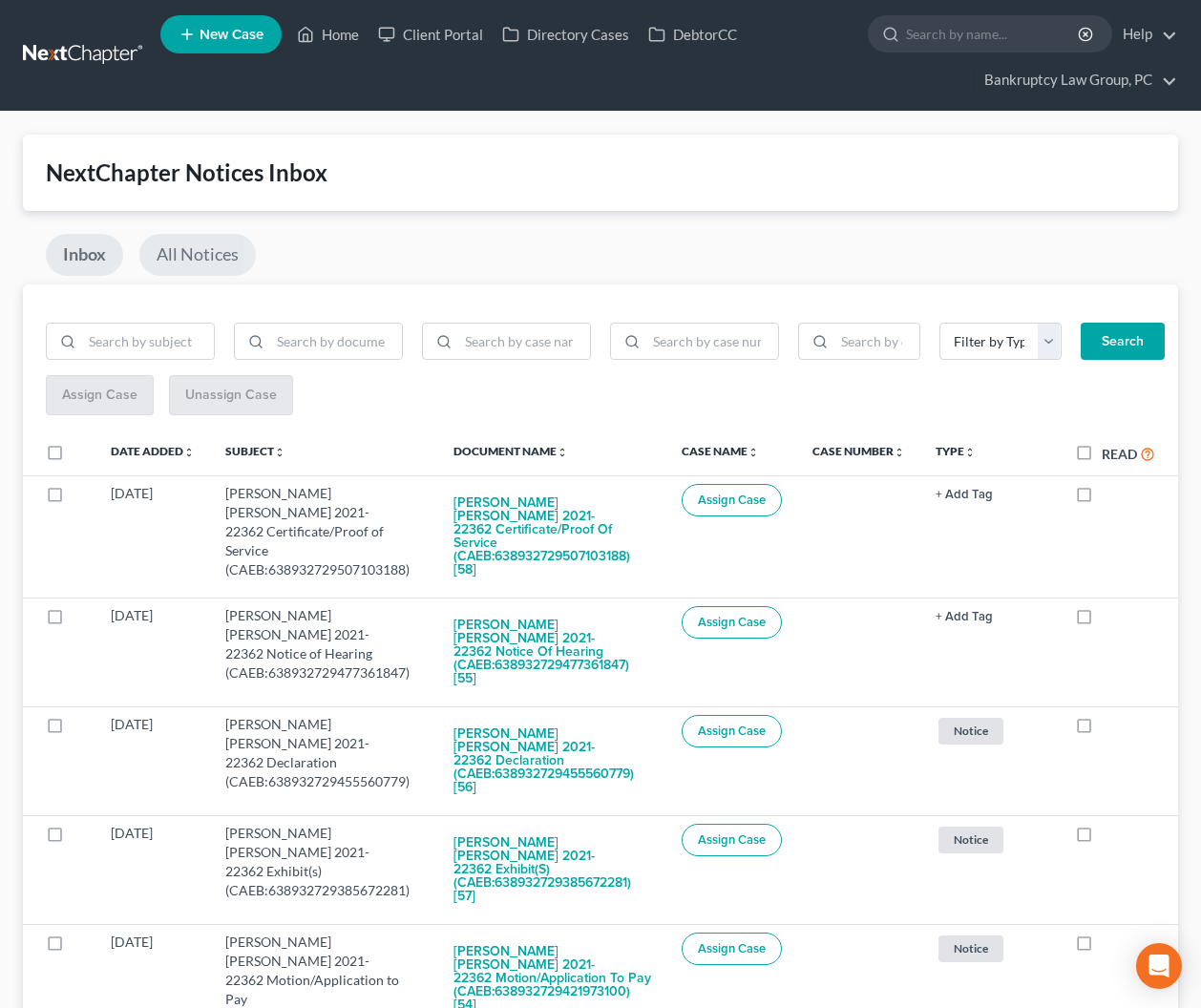
click at [189, 249] on link "All Notices" at bounding box center [197, 255] width 116 height 42
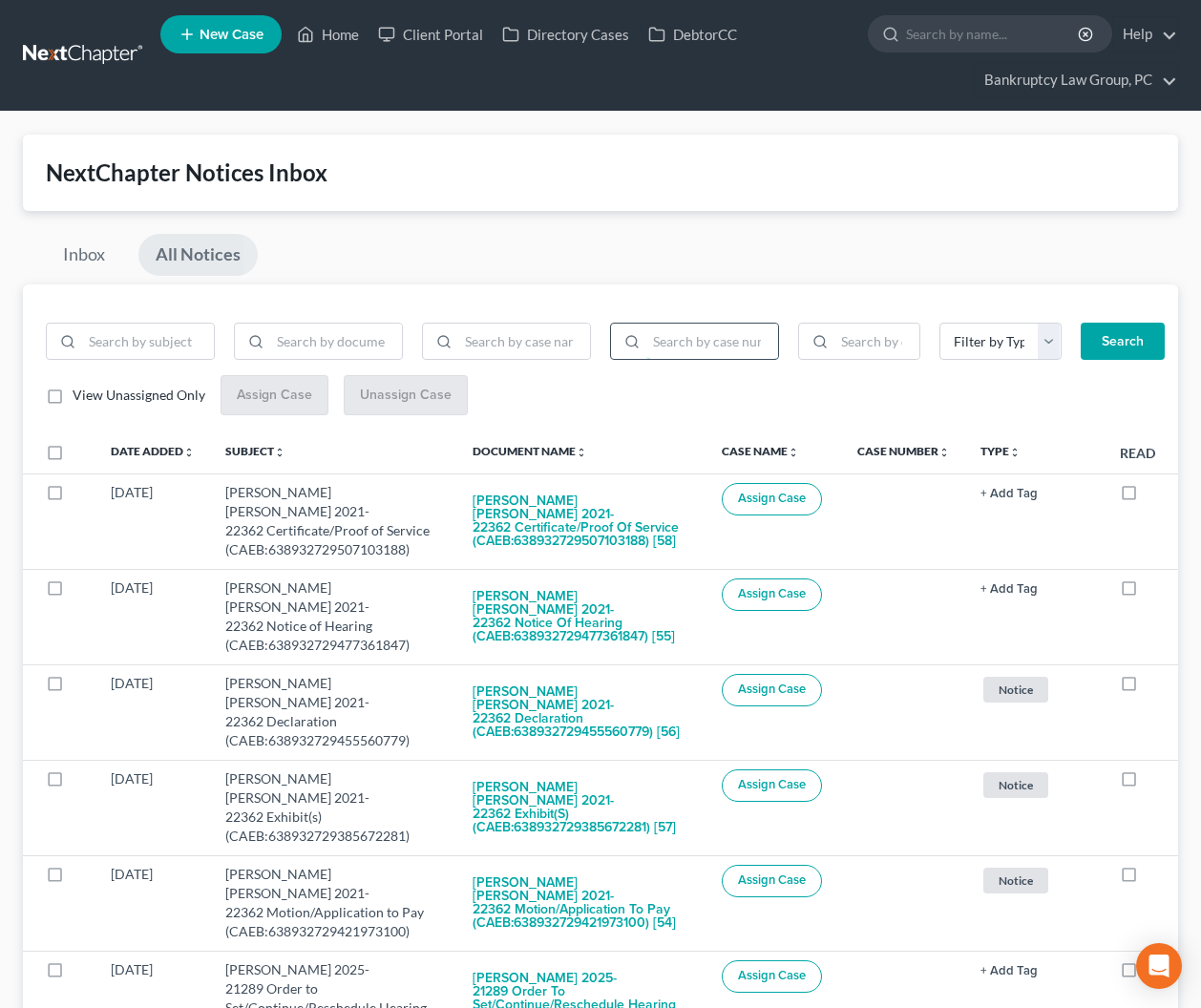
click at [683, 350] on input "search" at bounding box center [712, 341] width 132 height 36
type input "25-24249"
click at [1141, 343] on button "Search" at bounding box center [1123, 341] width 84 height 38
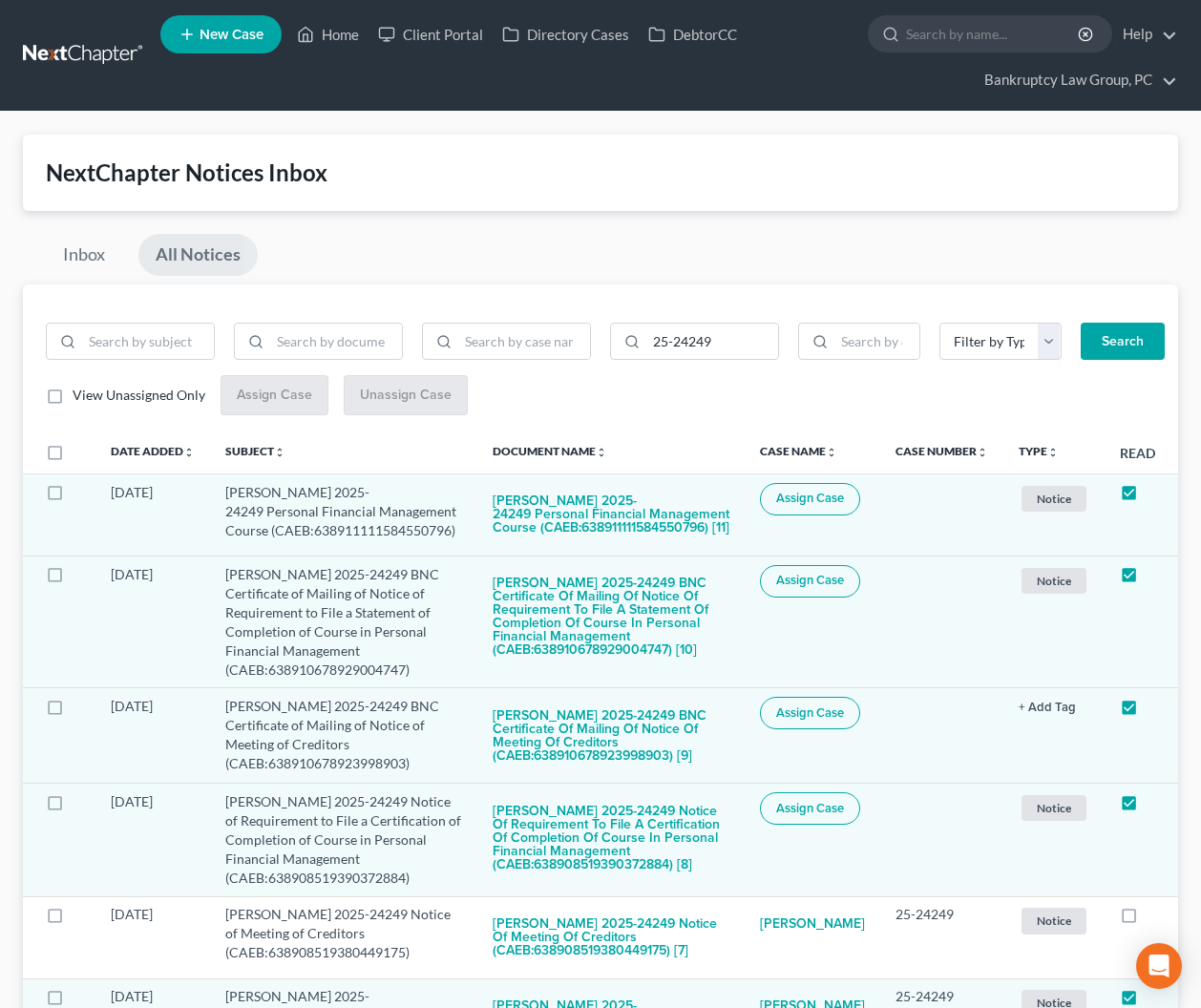
click at [72, 457] on label at bounding box center [72, 457] width 0 height 0
click at [80, 452] on input "checkbox" at bounding box center [86, 449] width 13 height 13
checkbox input "true"
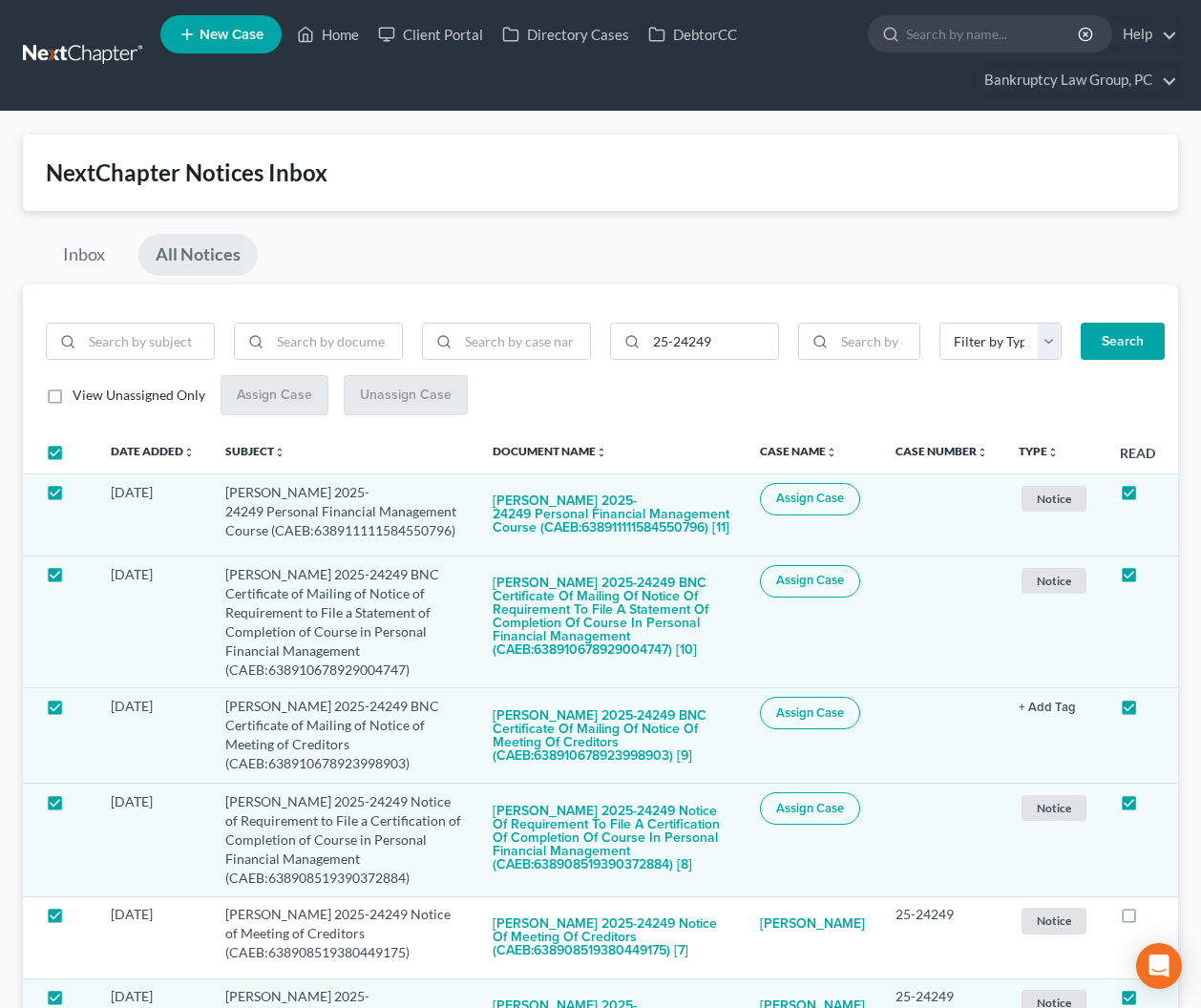
checkbox input "true"
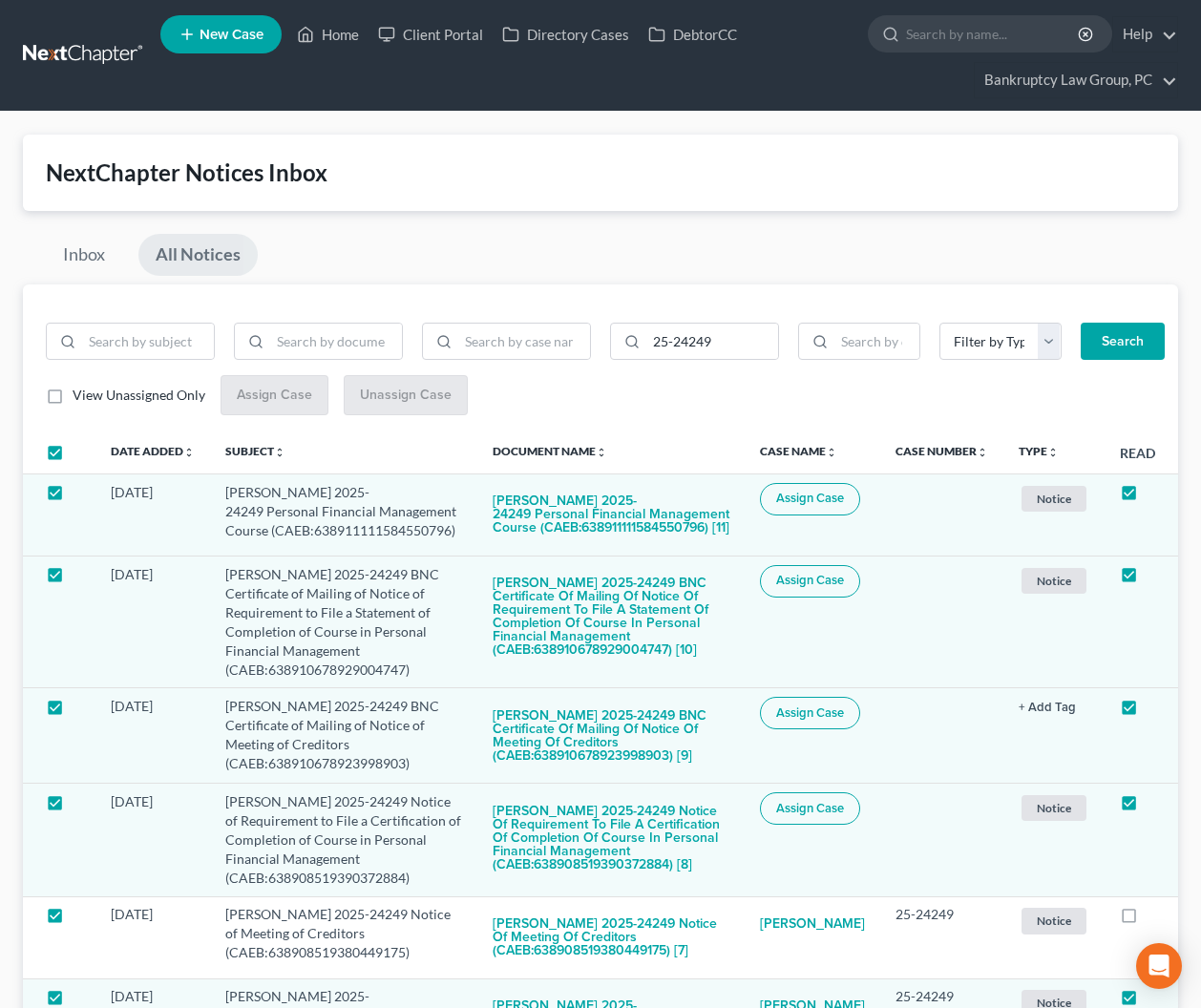
checkbox input "true"
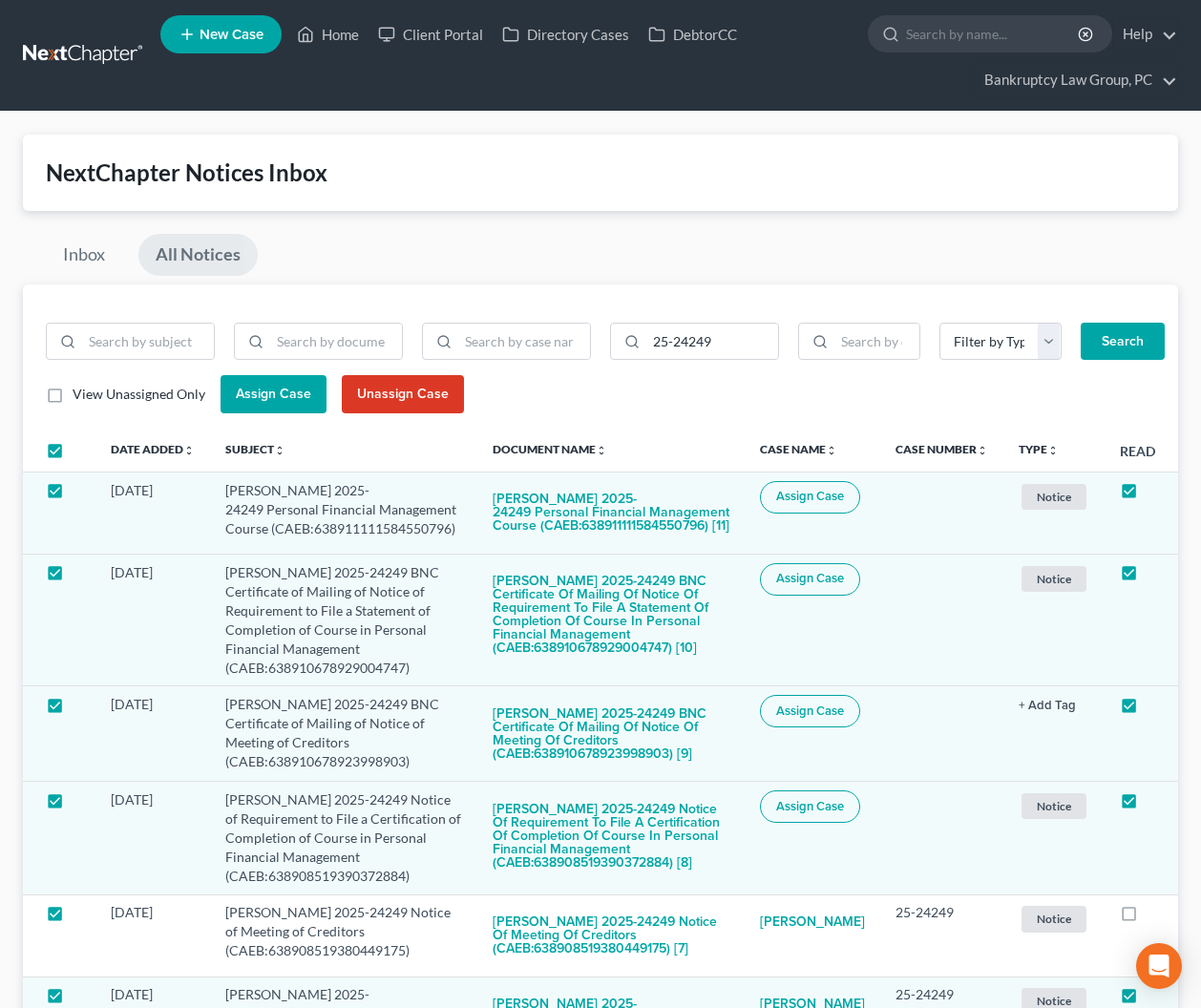
click at [275, 399] on span "Assign Case" at bounding box center [272, 394] width 75 height 17
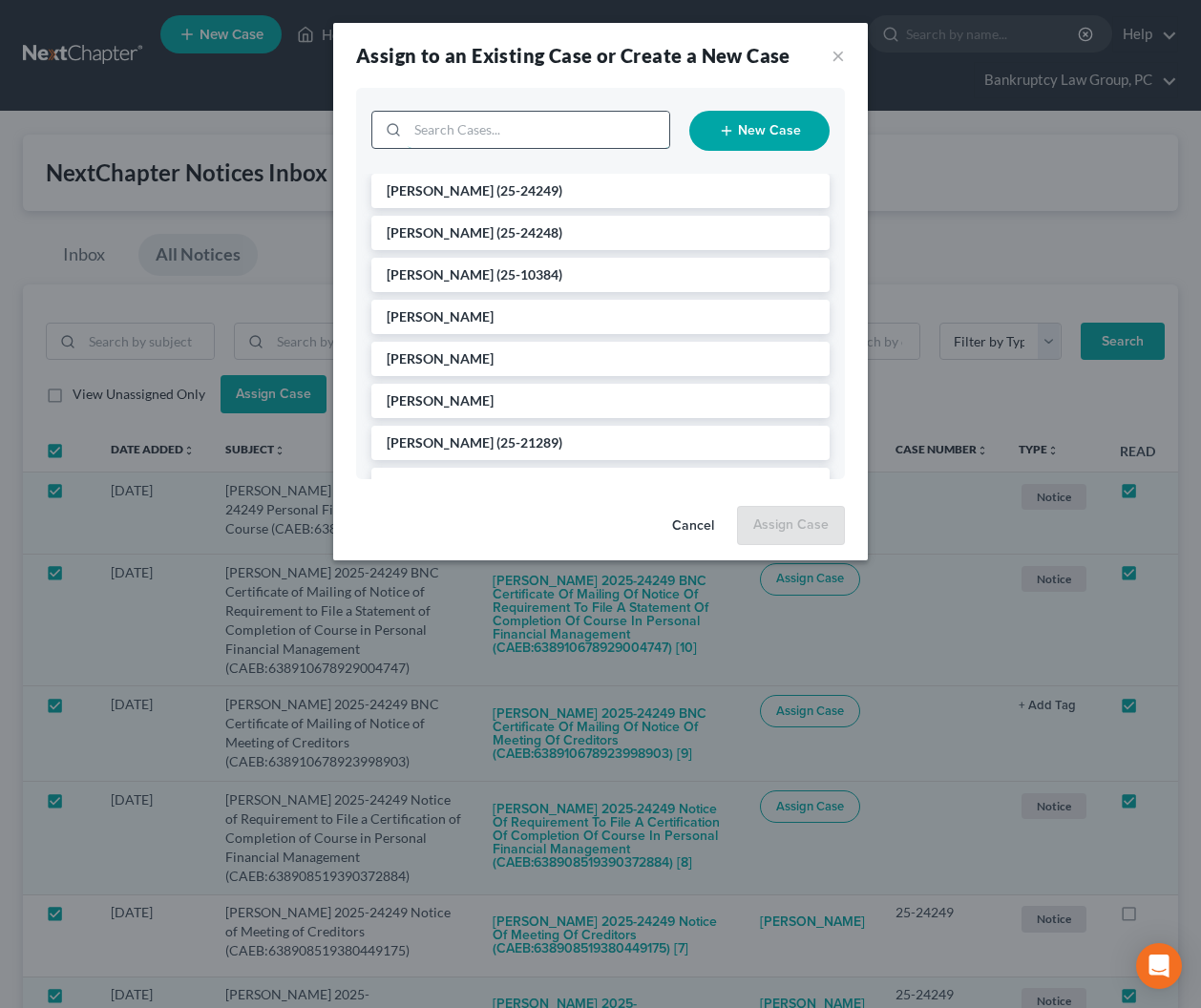
click at [529, 131] on input "search" at bounding box center [538, 129] width 262 height 36
type input "24249"
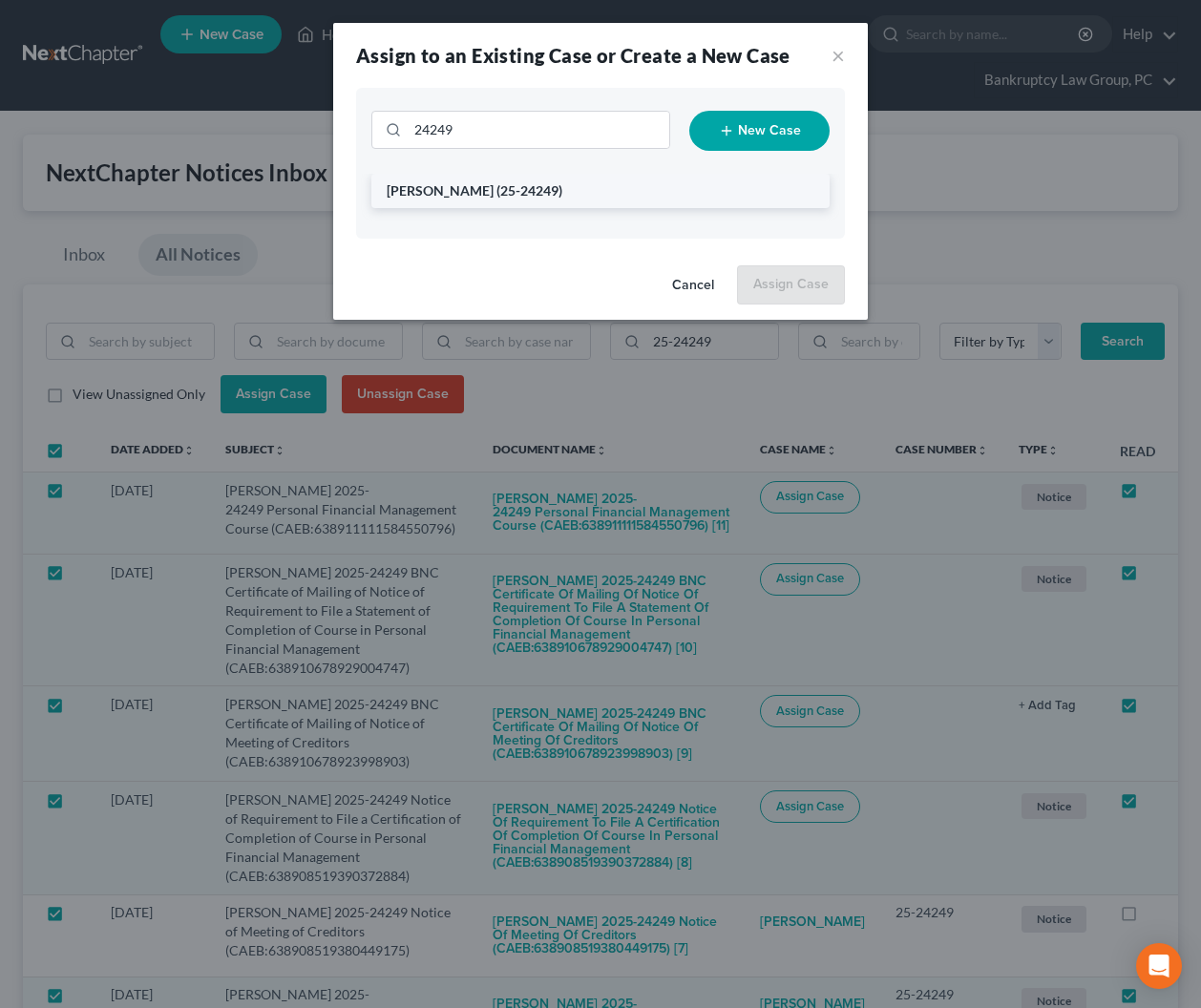
click at [496, 188] on span "(25-24249)" at bounding box center [528, 190] width 65 height 17
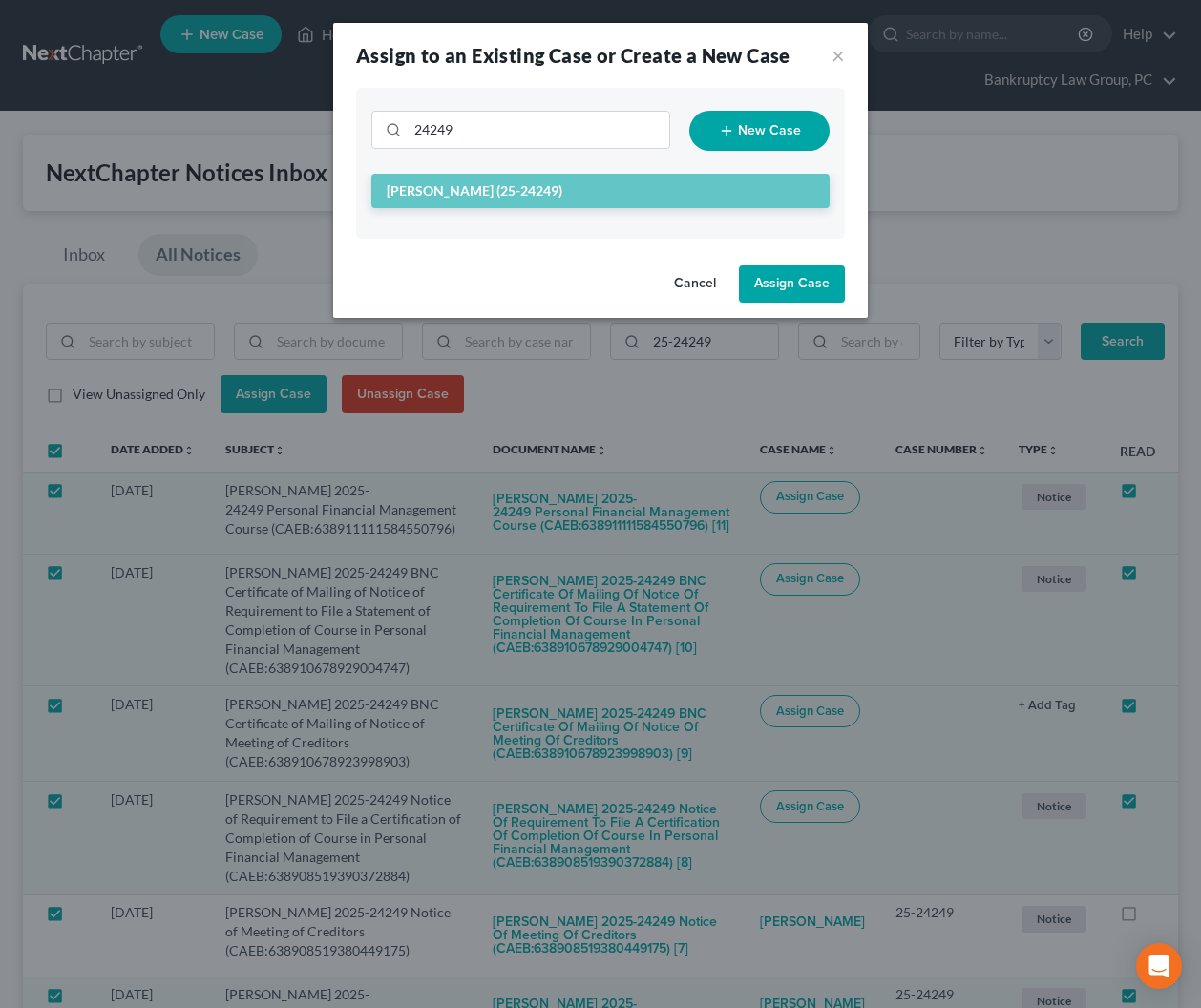
click at [781, 285] on button "Assign Case" at bounding box center [792, 284] width 106 height 38
checkbox input "false"
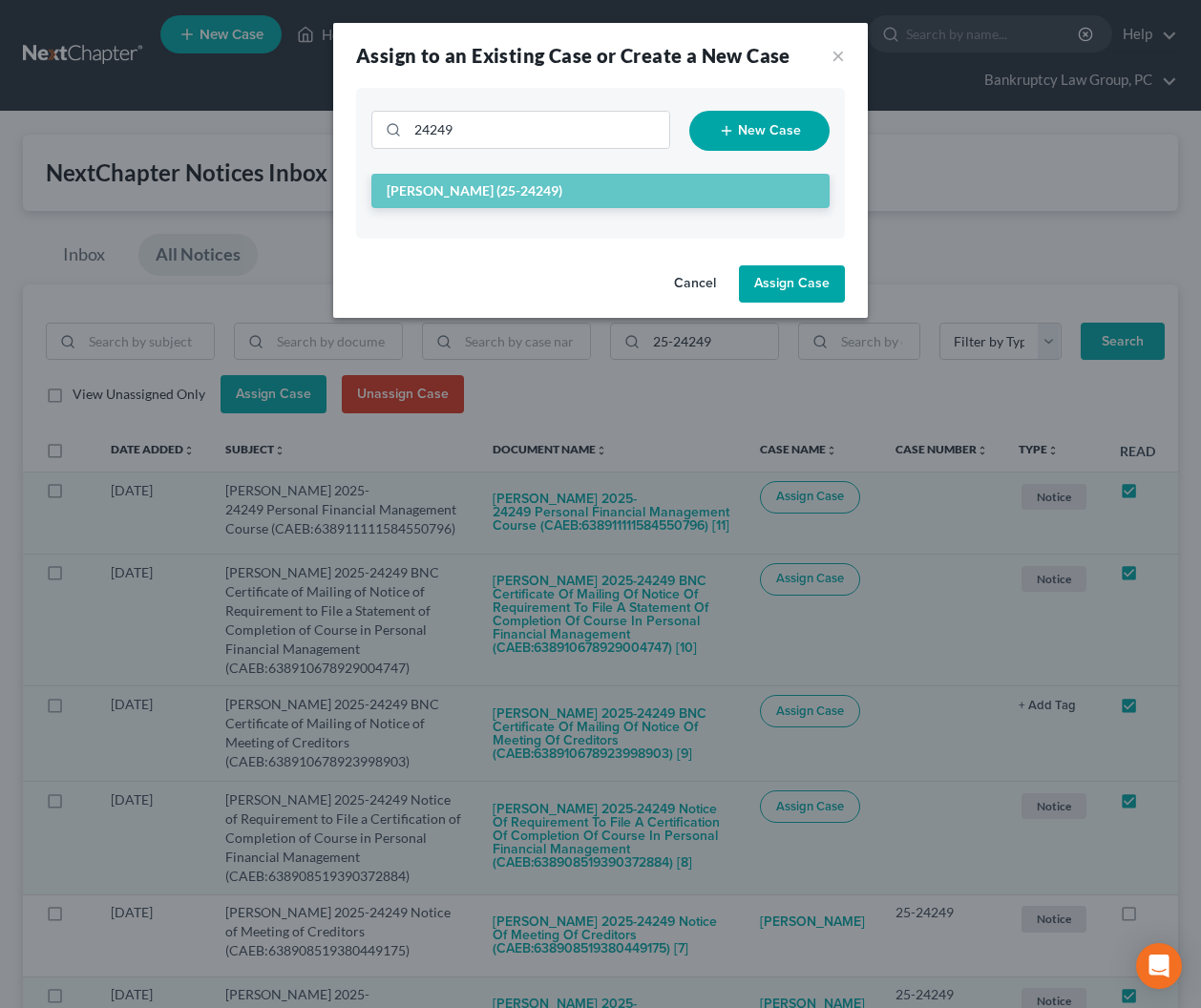
checkbox input "false"
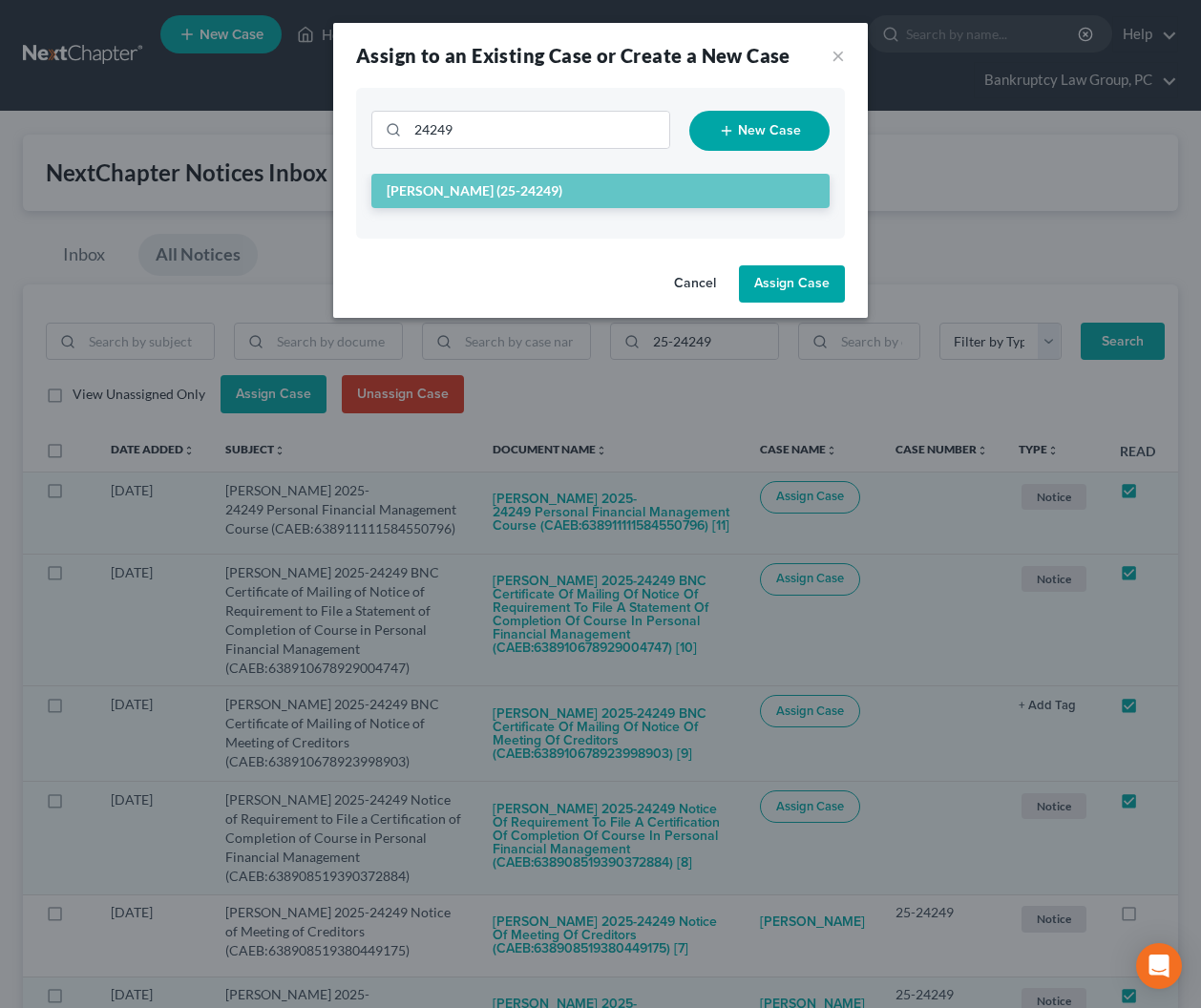
checkbox input "false"
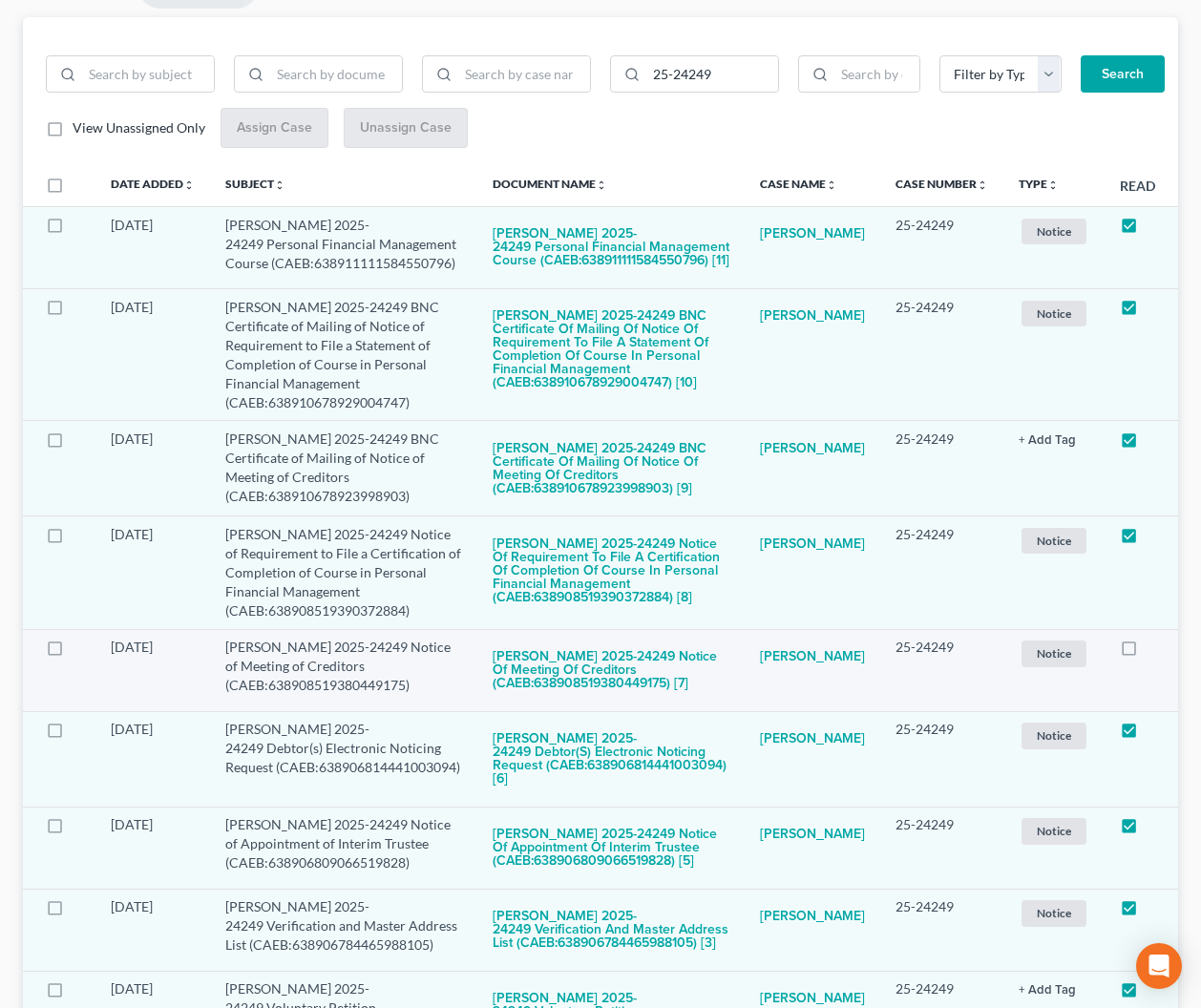
scroll to position [270, 0]
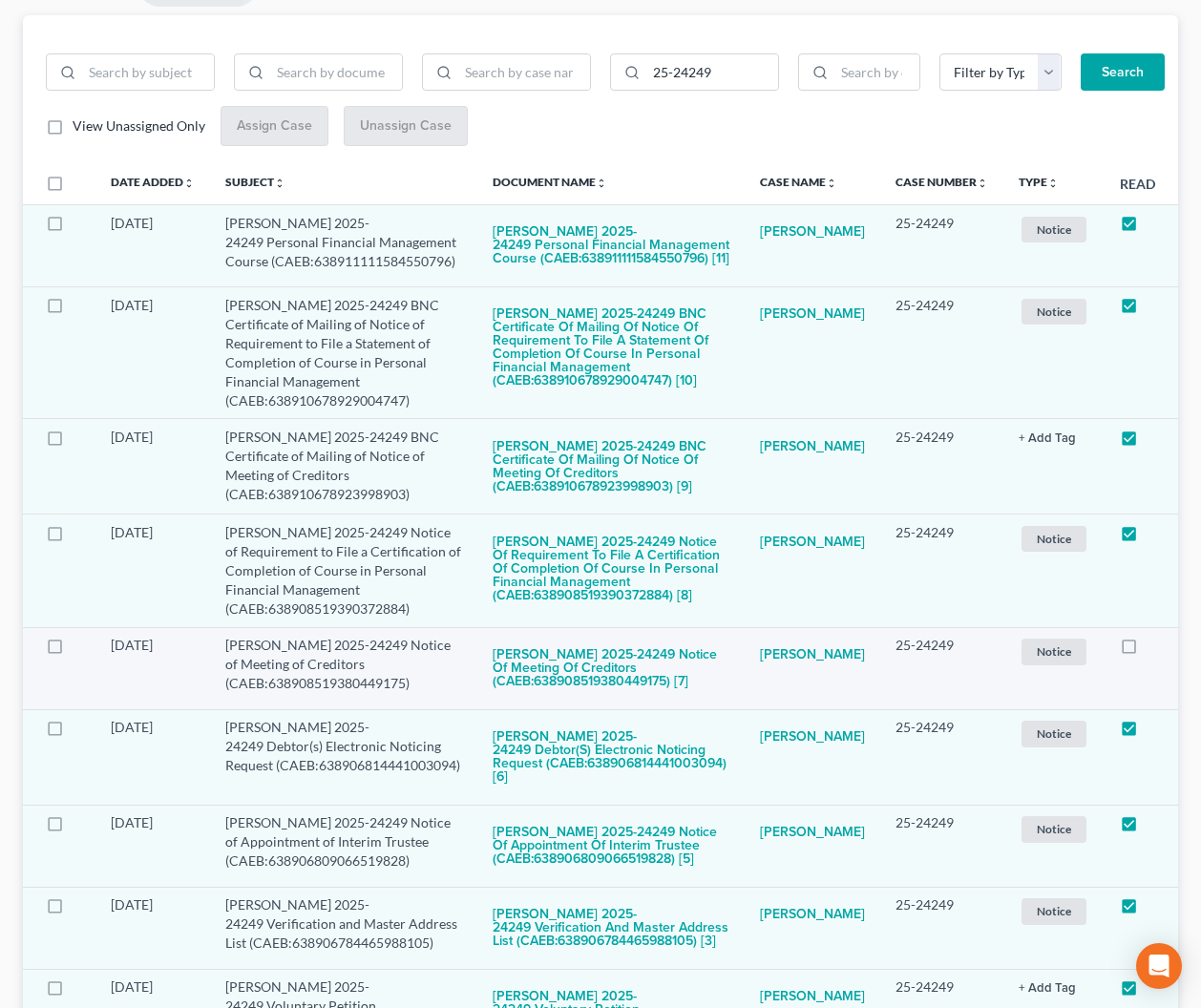
click at [1146, 651] on label at bounding box center [1146, 651] width 0 height 0
click at [1154, 649] on input "checkbox" at bounding box center [1160, 642] width 13 height 13
checkbox input "true"
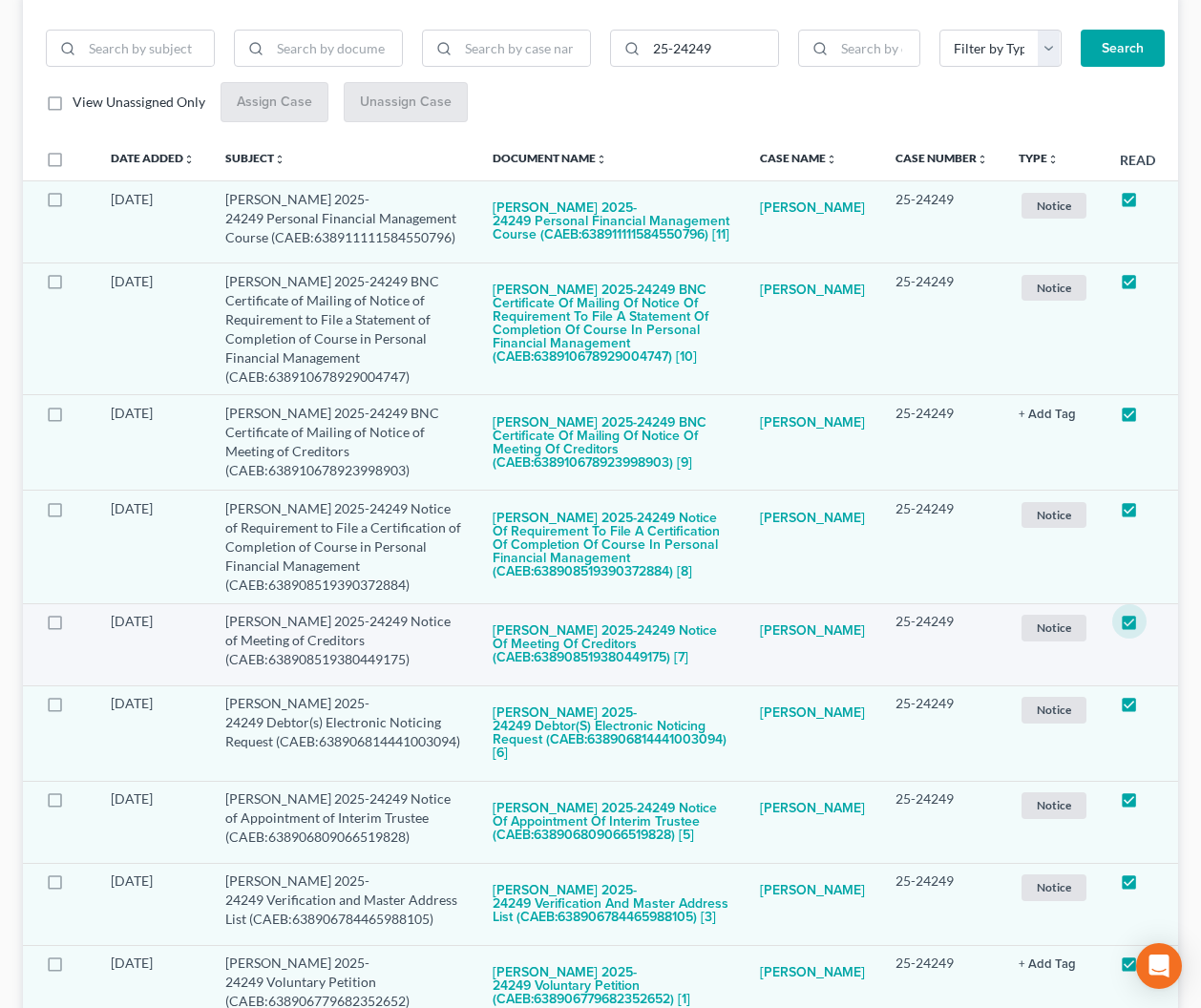
scroll to position [0, 0]
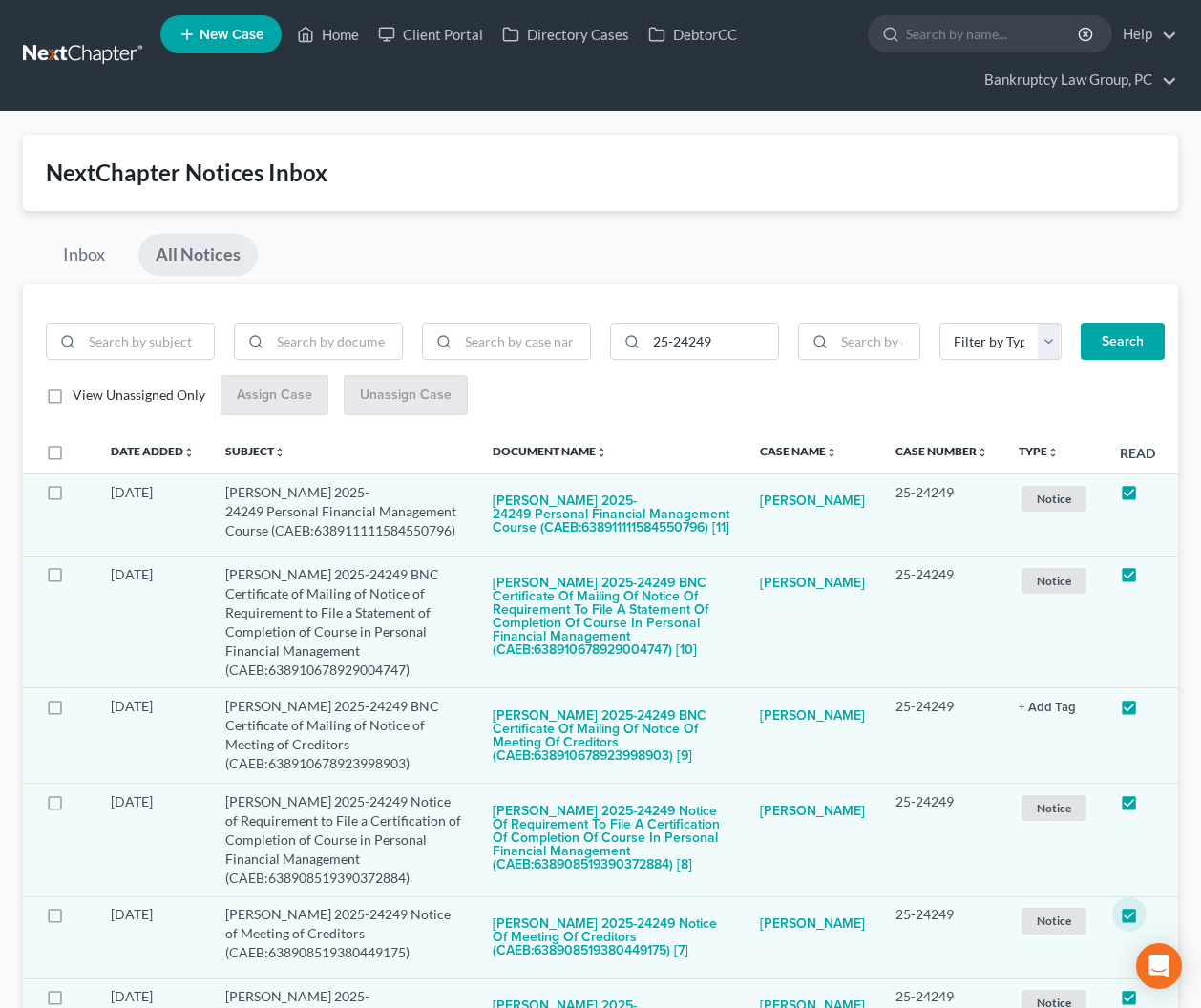
click at [706, 252] on div "Inbox All Notices" at bounding box center [600, 260] width 1155 height 51
drag, startPoint x: 343, startPoint y: 36, endPoint x: 351, endPoint y: 53, distance: 18.8
click at [343, 37] on link "Home" at bounding box center [327, 34] width 81 height 34
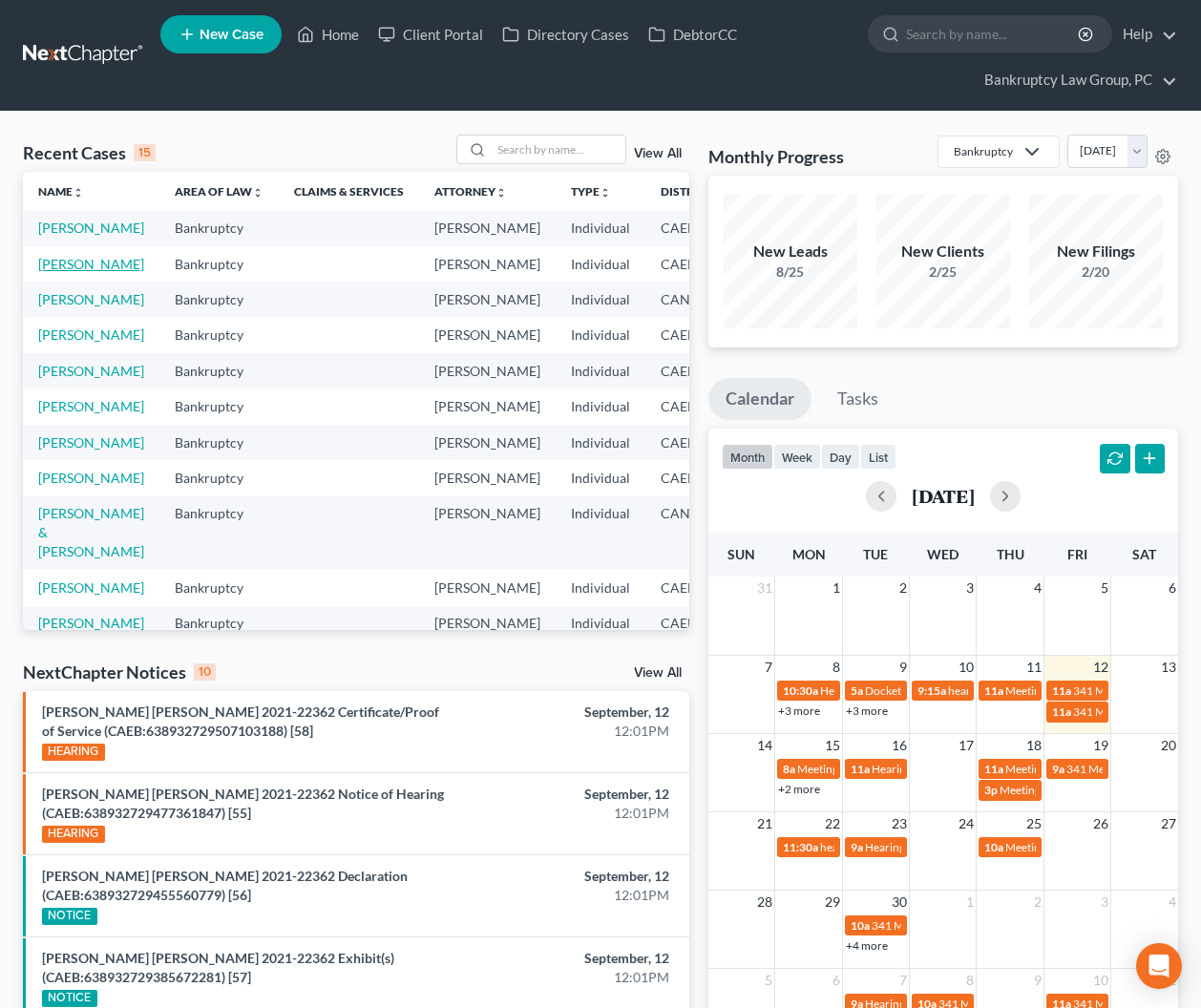
click at [65, 273] on link "[PERSON_NAME]" at bounding box center [91, 264] width 106 height 17
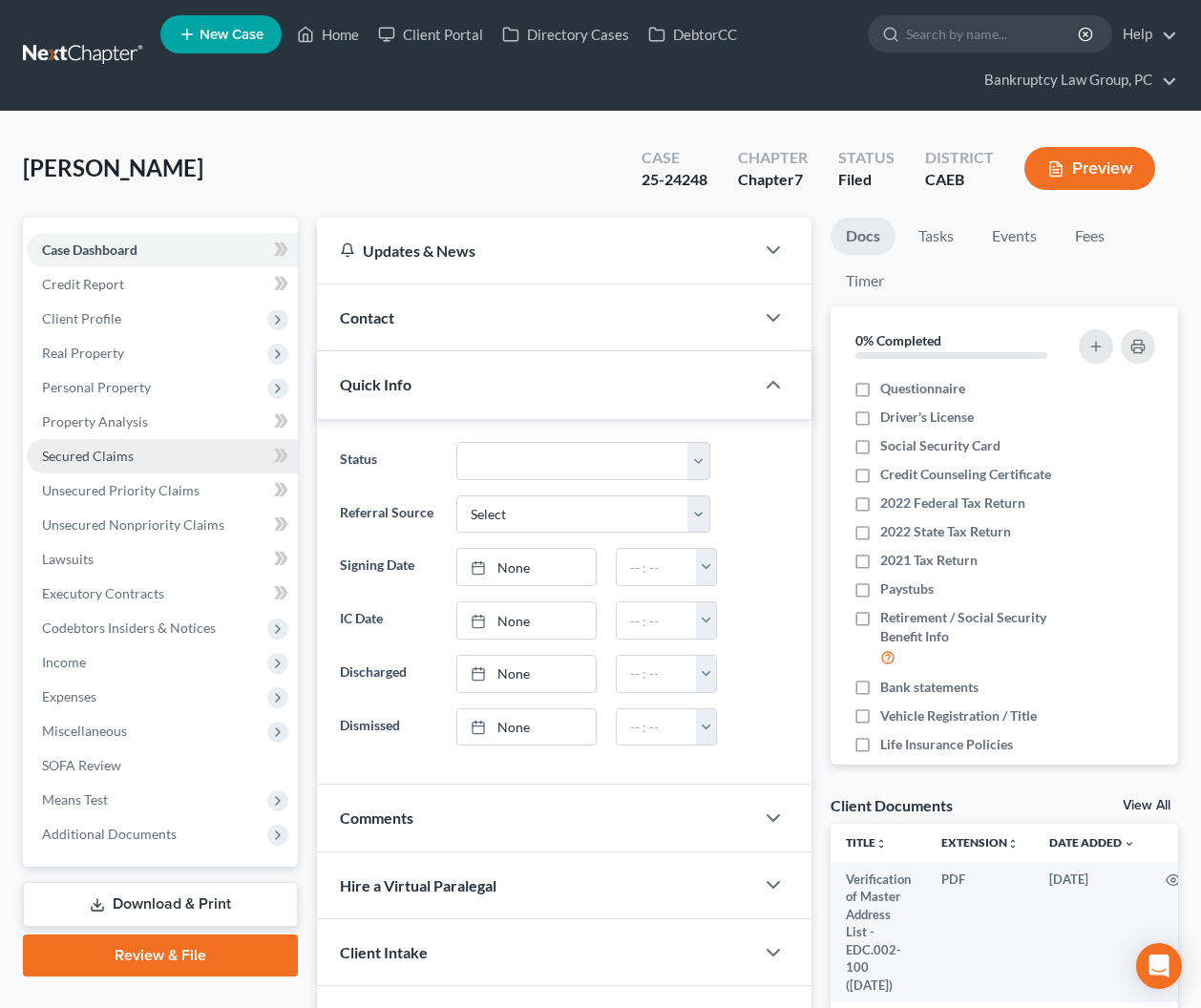
click at [107, 458] on span "Secured Claims" at bounding box center [88, 455] width 92 height 17
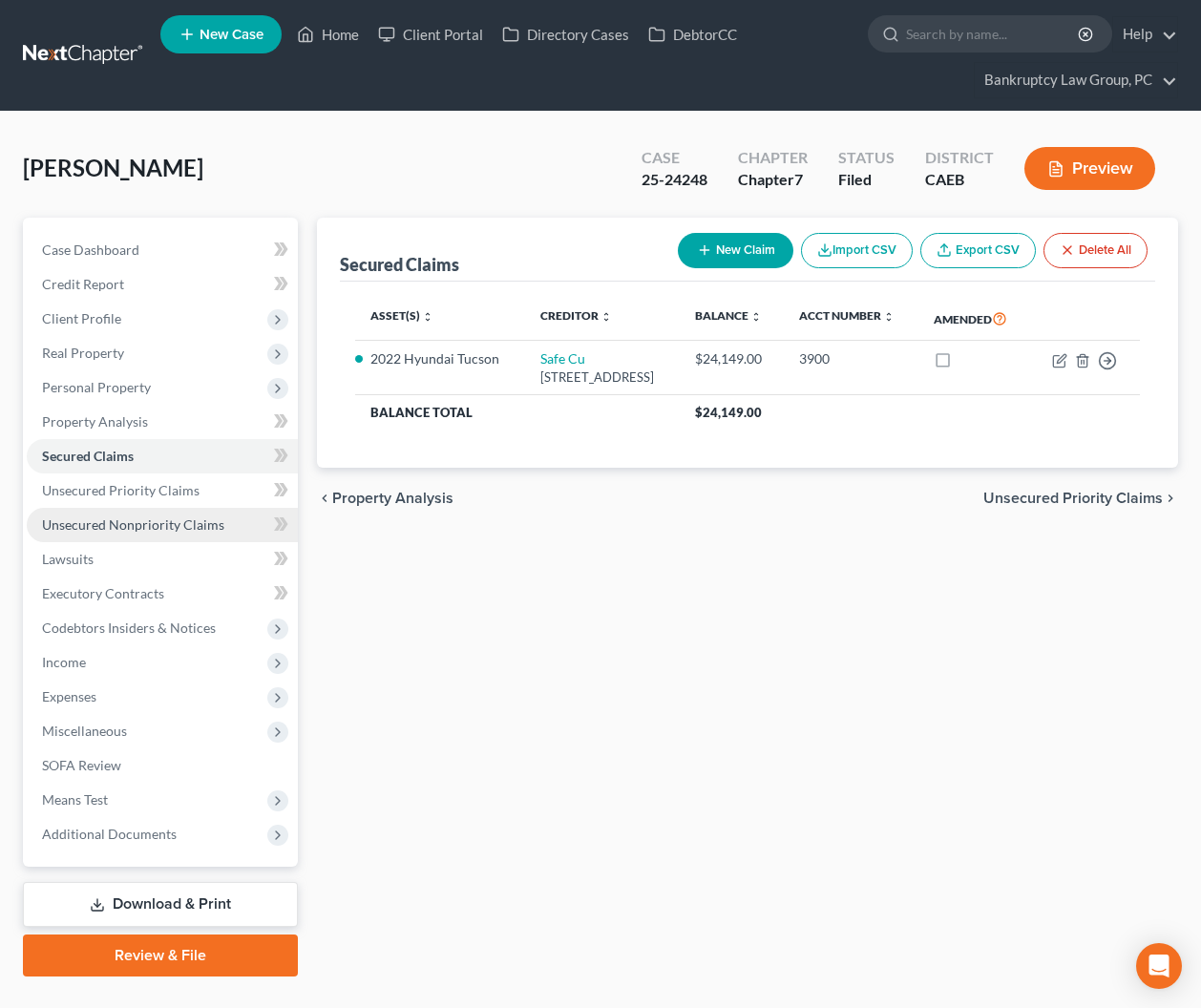
click at [97, 525] on span "Unsecured Nonpriority Claims" at bounding box center [133, 525] width 183 height 17
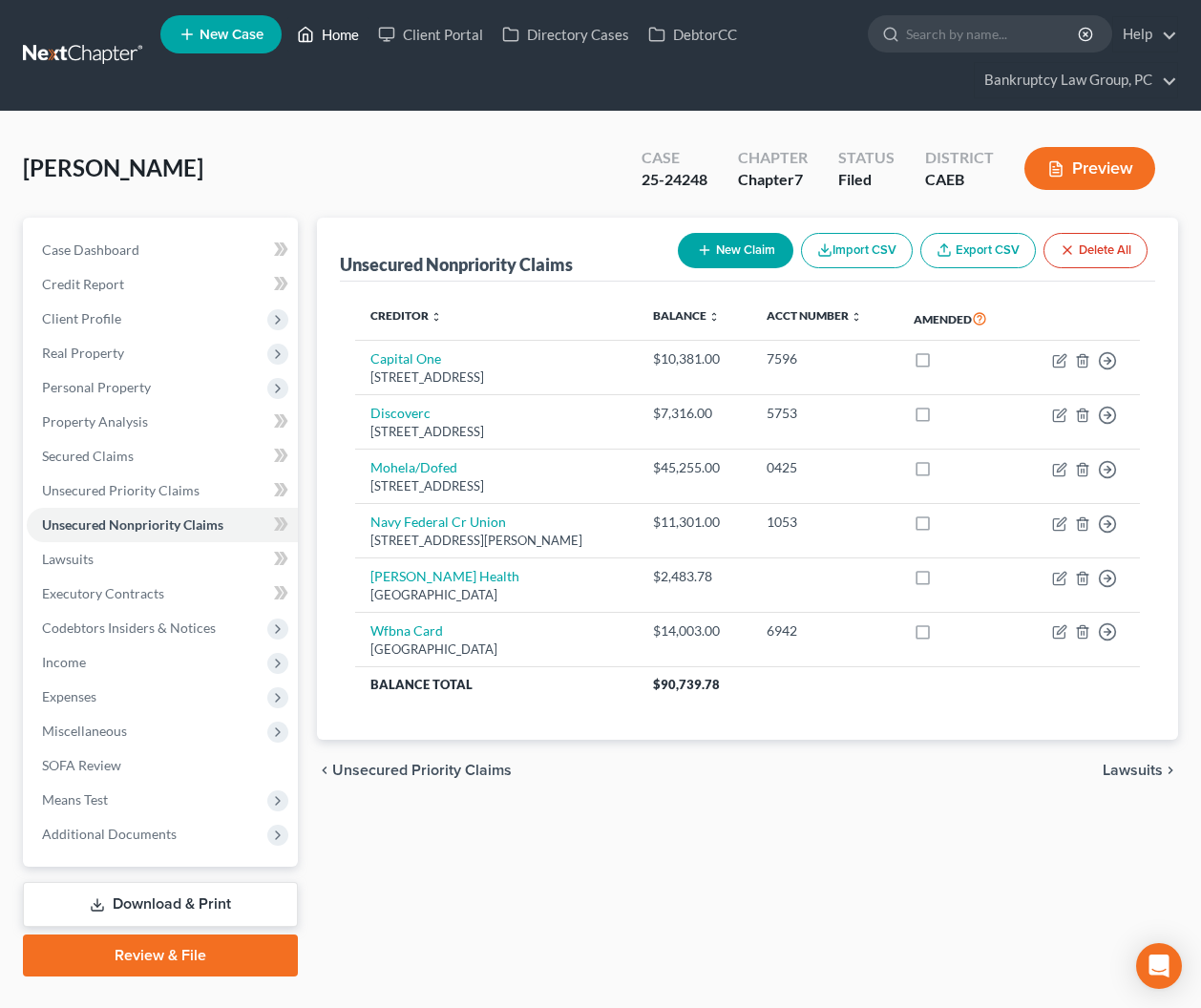
click at [357, 39] on link "Home" at bounding box center [327, 34] width 81 height 34
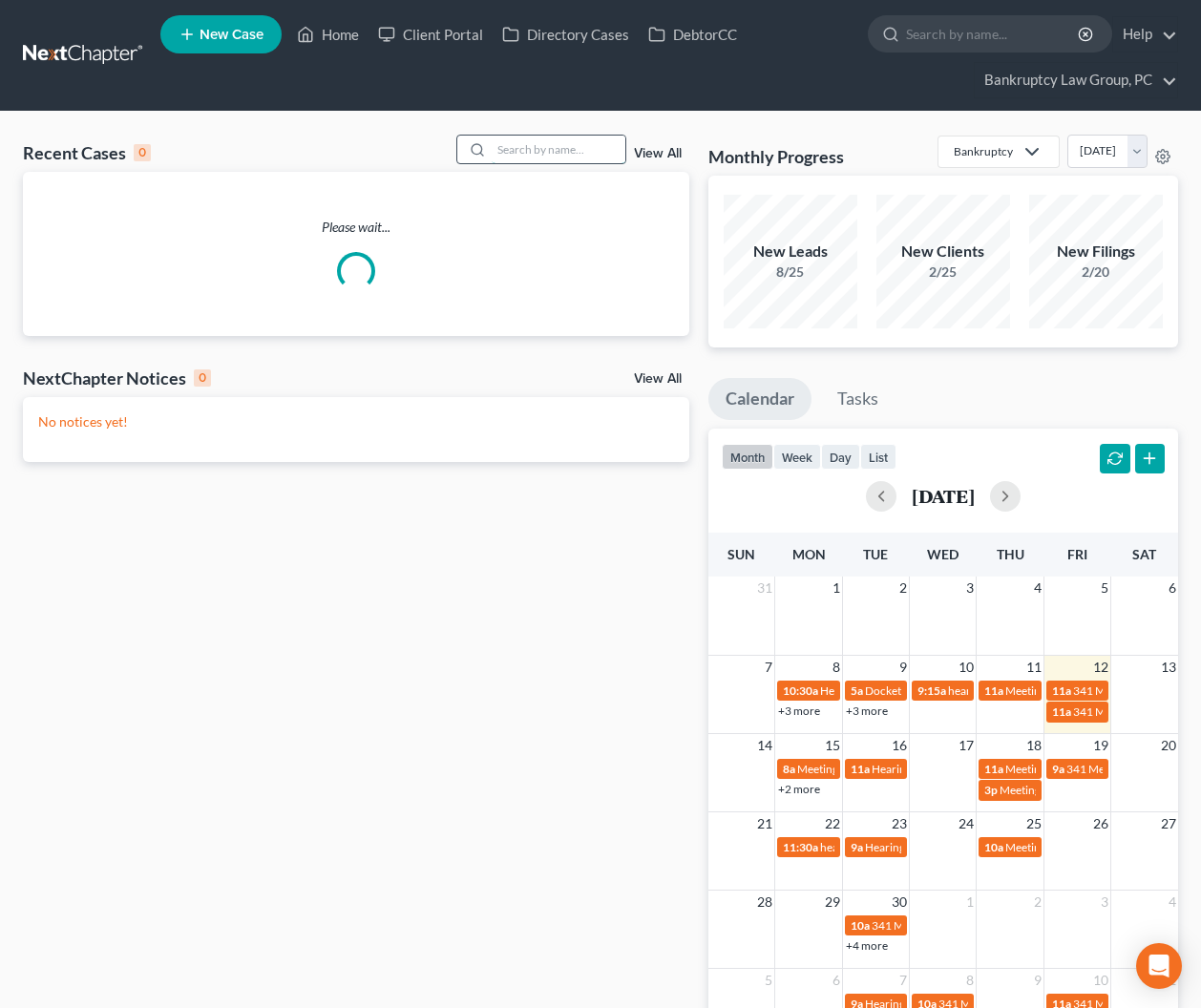
click at [538, 147] on input "search" at bounding box center [558, 149] width 134 height 27
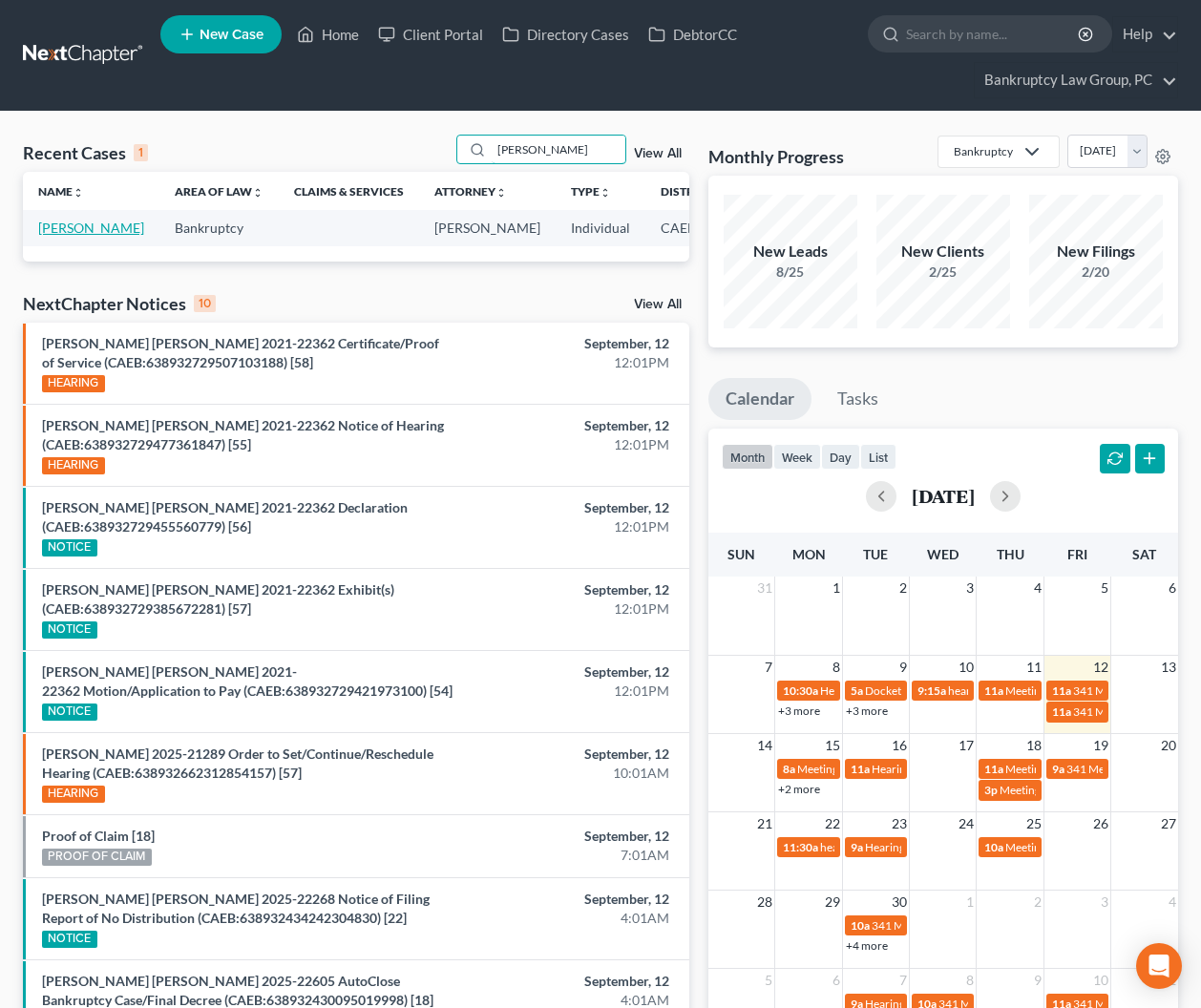
type input "[PERSON_NAME]"
click at [63, 235] on link "[PERSON_NAME]" at bounding box center [91, 228] width 106 height 17
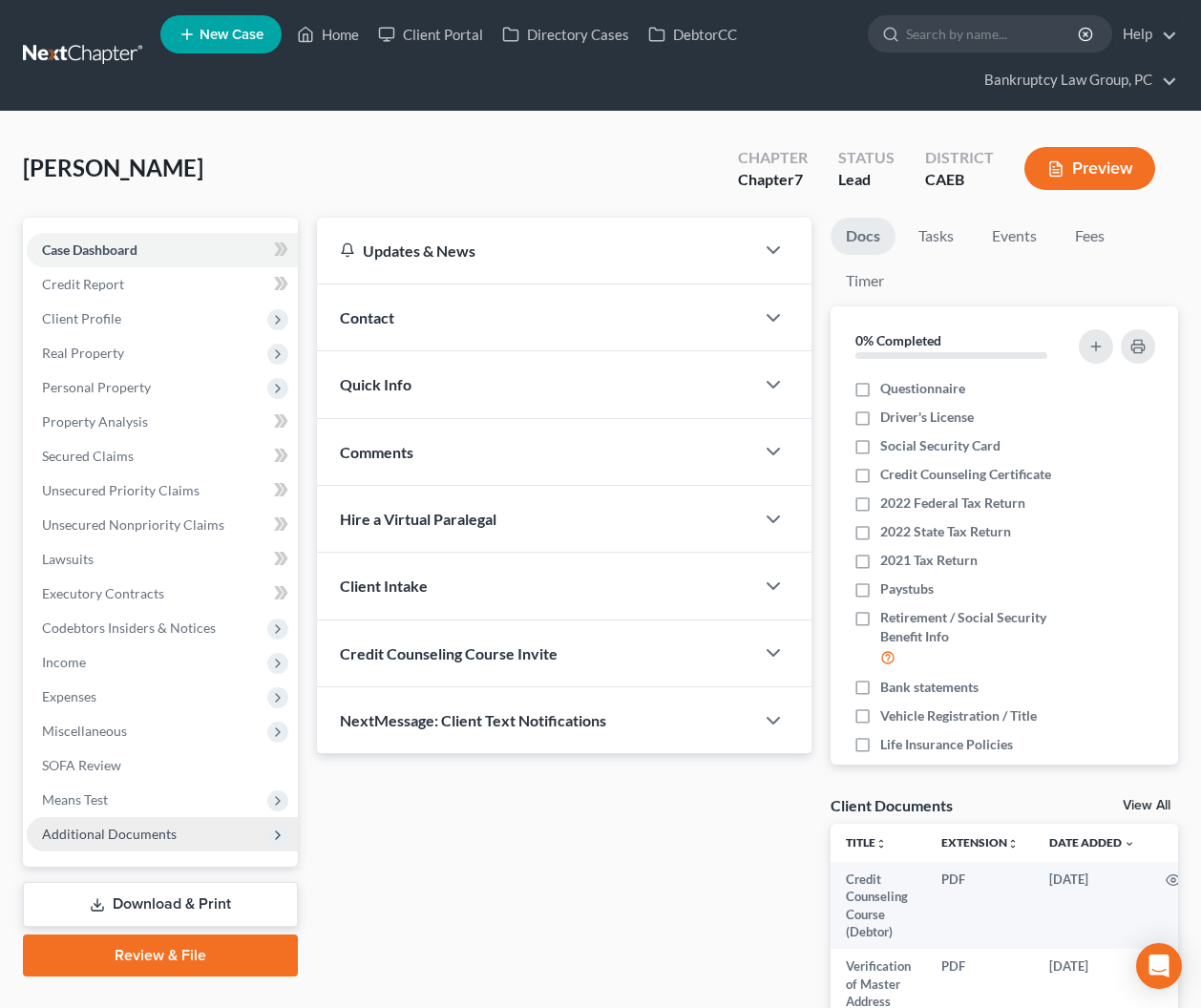
click at [102, 823] on span "Additional Documents" at bounding box center [162, 834] width 271 height 34
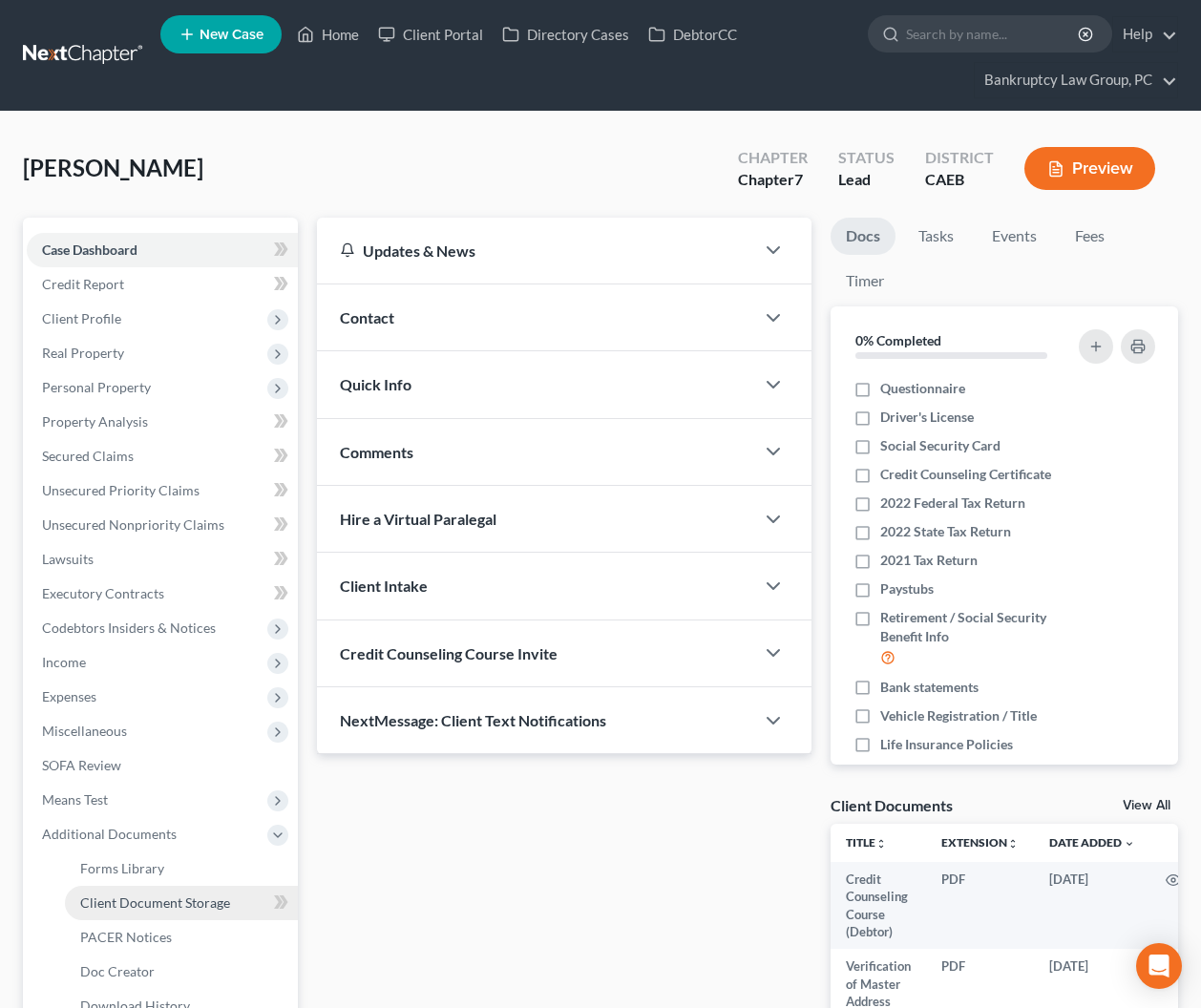
click at [112, 903] on span "Client Document Storage" at bounding box center [154, 903] width 149 height 17
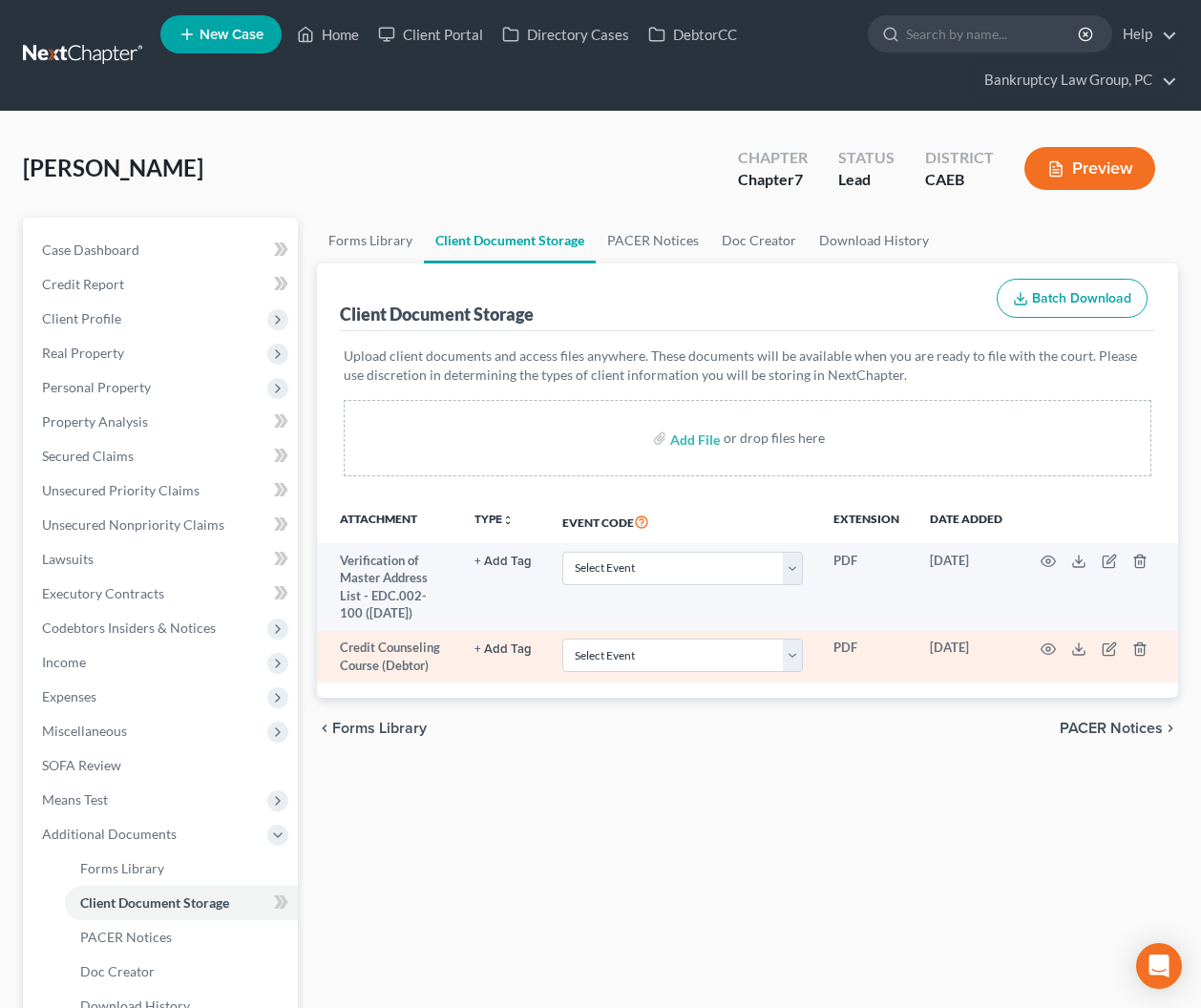
click at [1040, 643] on td at bounding box center [1097, 657] width 160 height 53
click at [1049, 645] on icon "button" at bounding box center [1049, 650] width 15 height 11
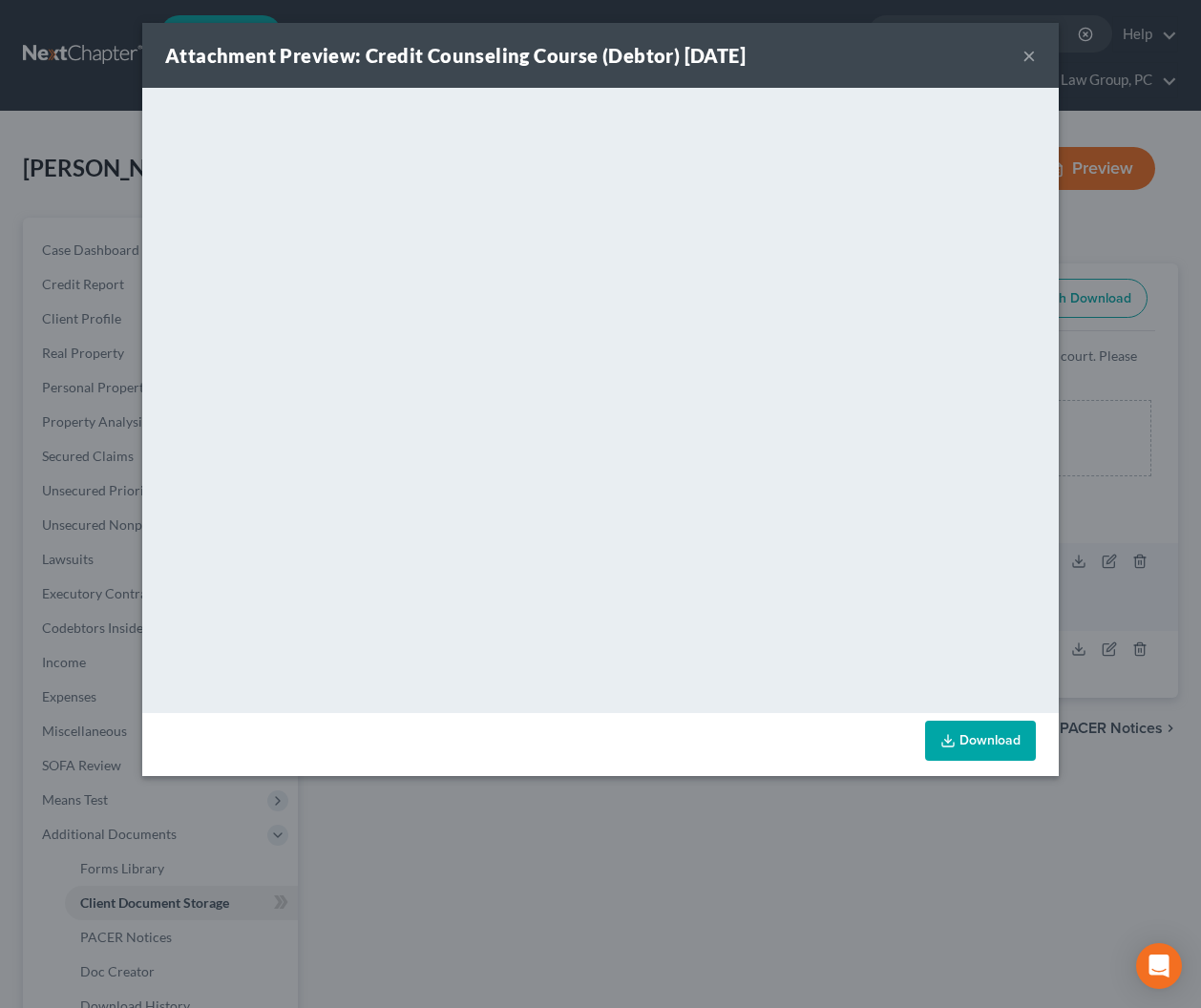
click at [1027, 55] on button "×" at bounding box center [1029, 55] width 14 height 22
